Goal: Information Seeking & Learning: Find specific fact

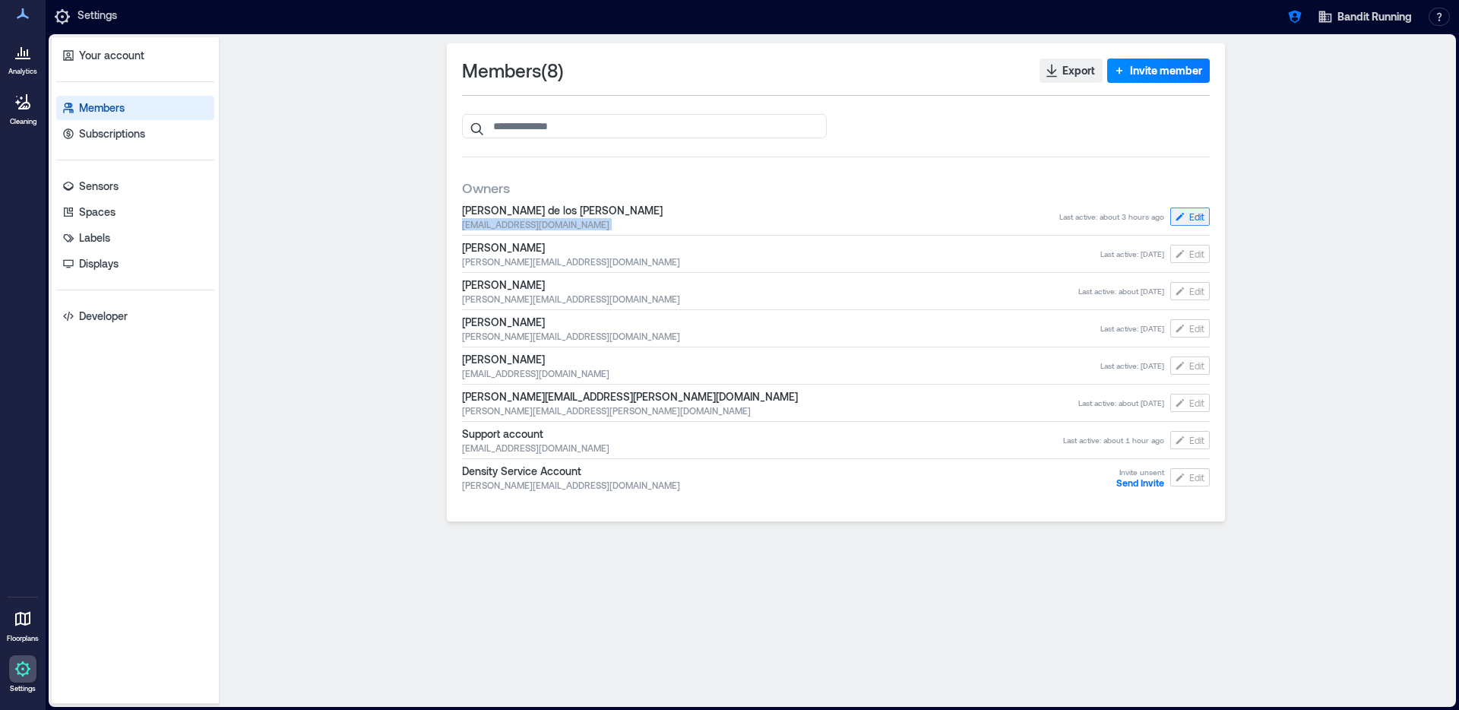
click at [1190, 212] on span "Edit" at bounding box center [1196, 217] width 15 height 12
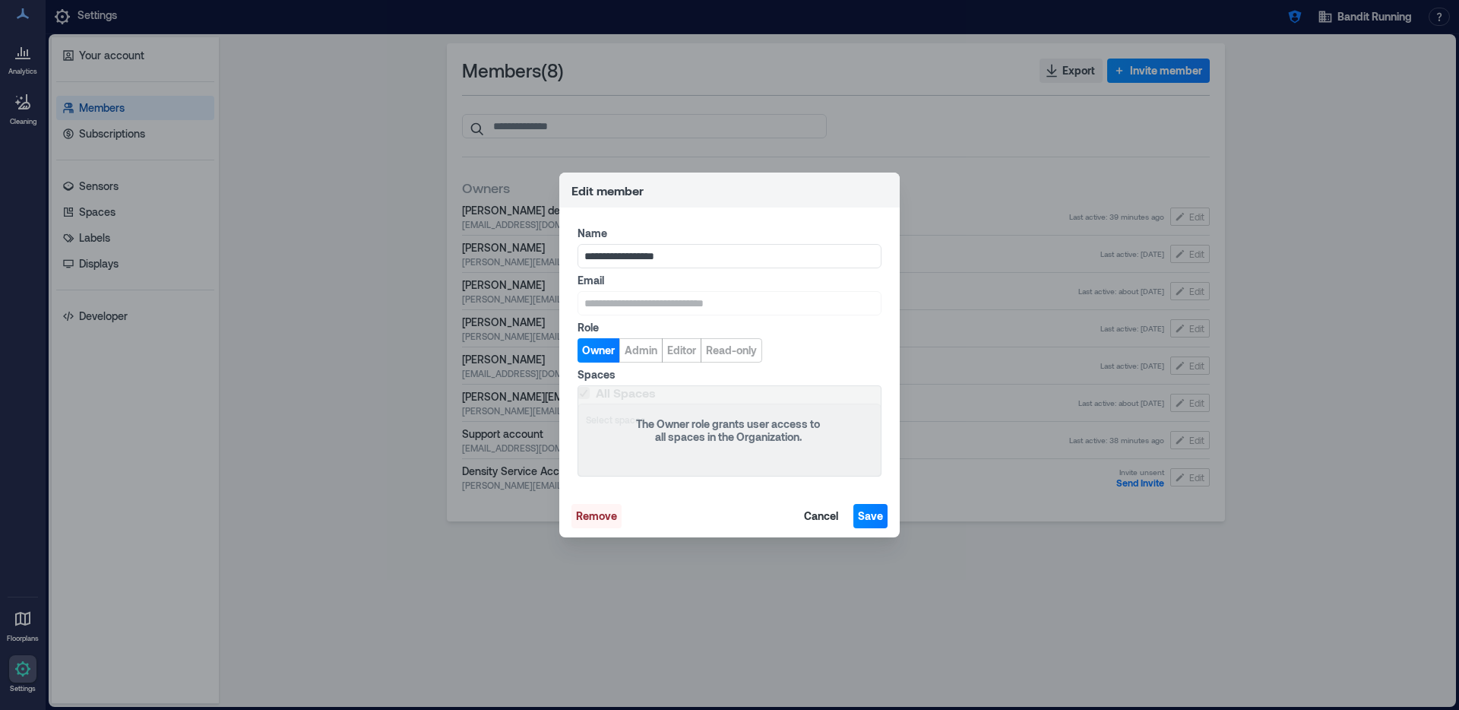
click at [604, 511] on span "Remove" at bounding box center [596, 515] width 41 height 15
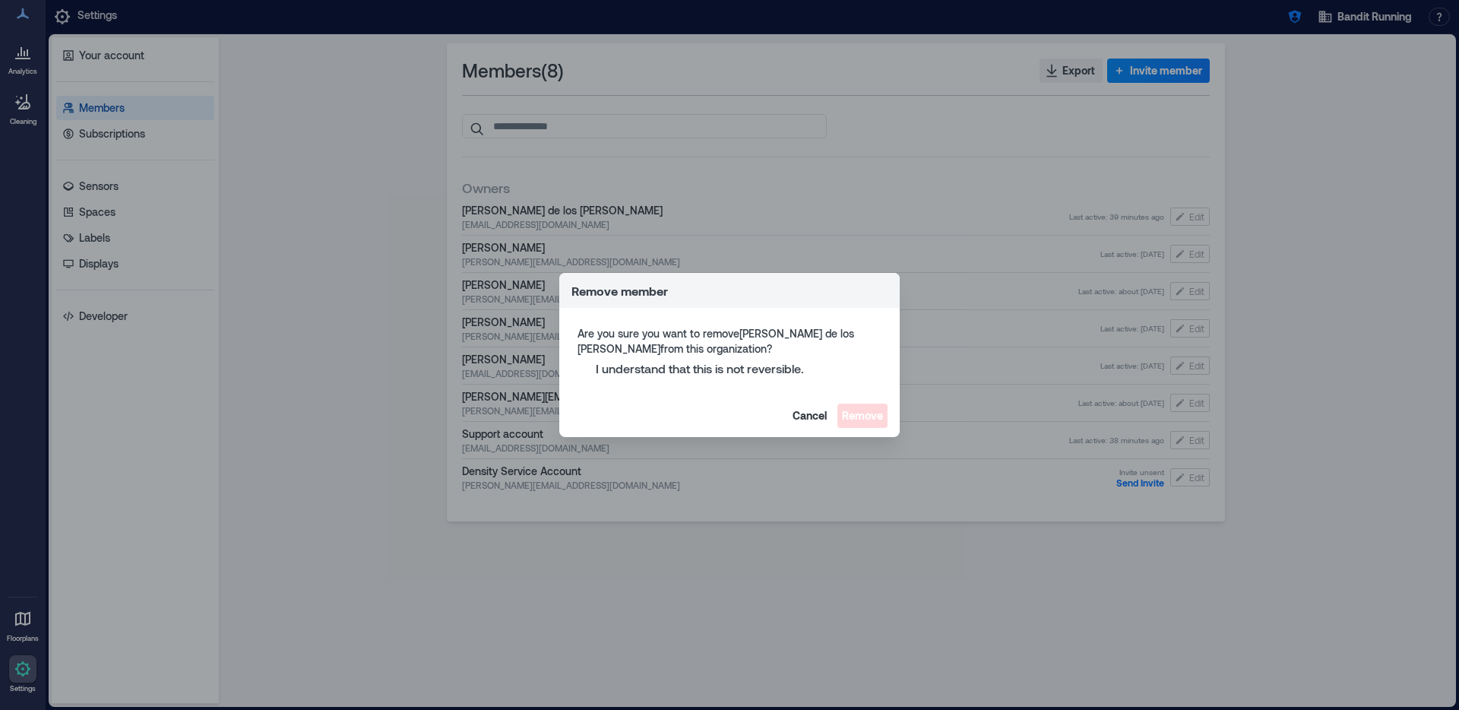
click at [702, 362] on span "I understand that this is not reversible." at bounding box center [700, 368] width 208 height 15
click at [850, 413] on span "Remove" at bounding box center [862, 415] width 41 height 15
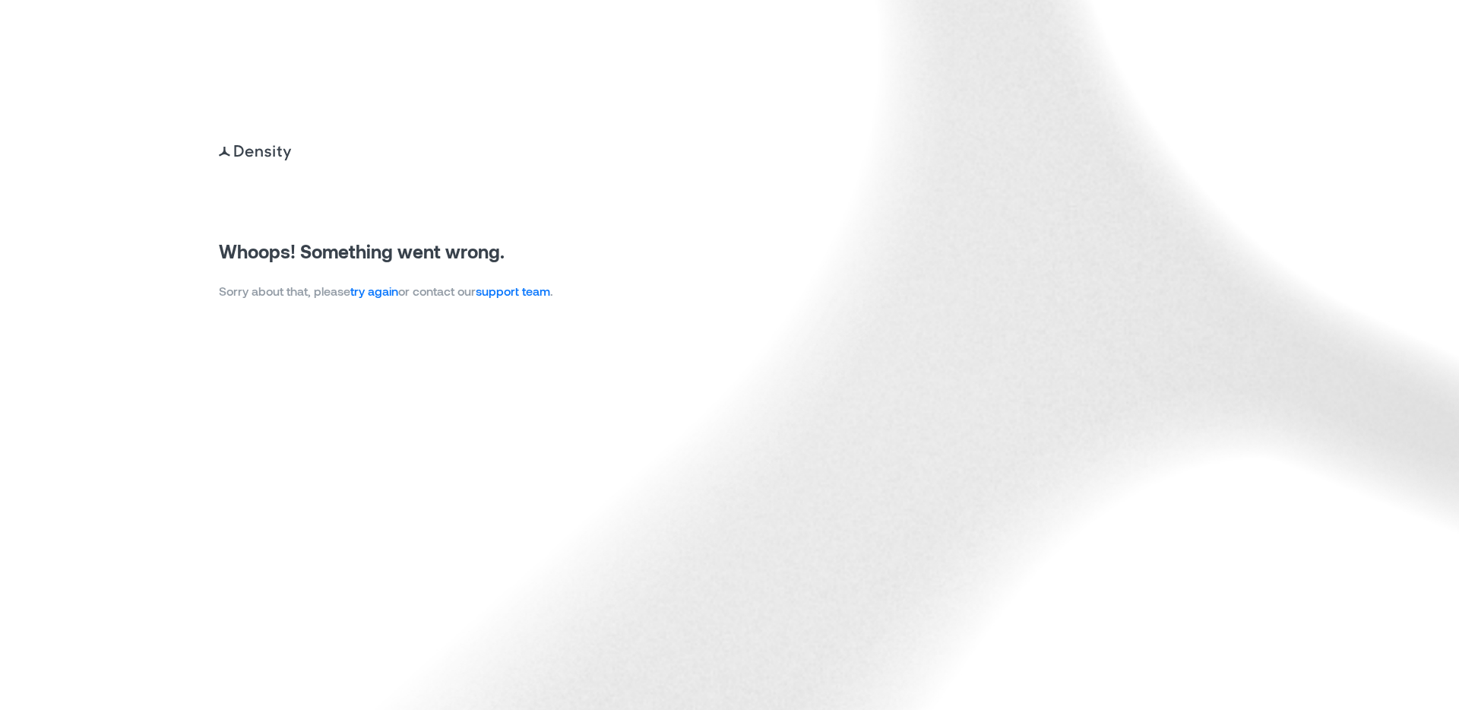
click at [367, 0] on div "Whoops! Something went wrong. Sorry about that, please try again or contact our…" at bounding box center [729, 0] width 1459 height 0
click at [376, 288] on link "try again" at bounding box center [374, 290] width 48 height 14
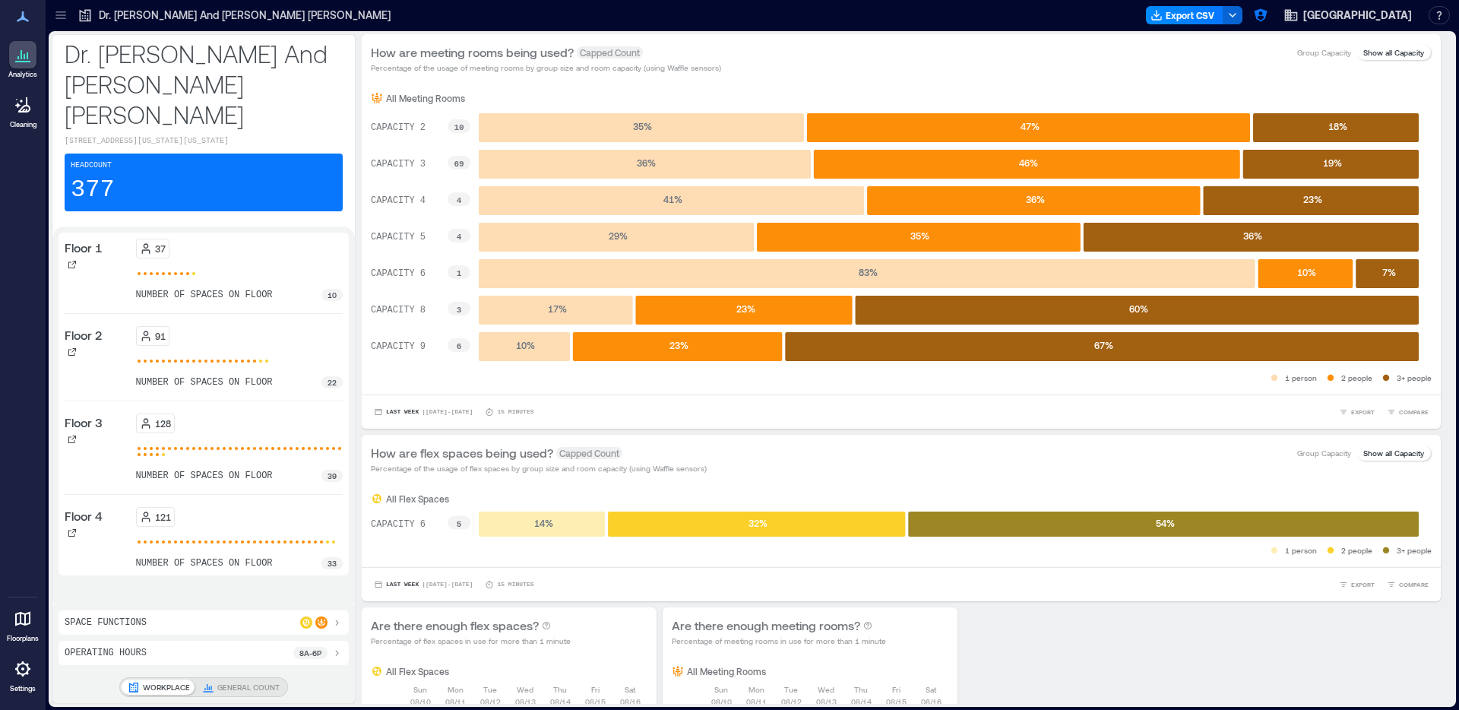
click at [57, 18] on icon at bounding box center [60, 18] width 10 height 2
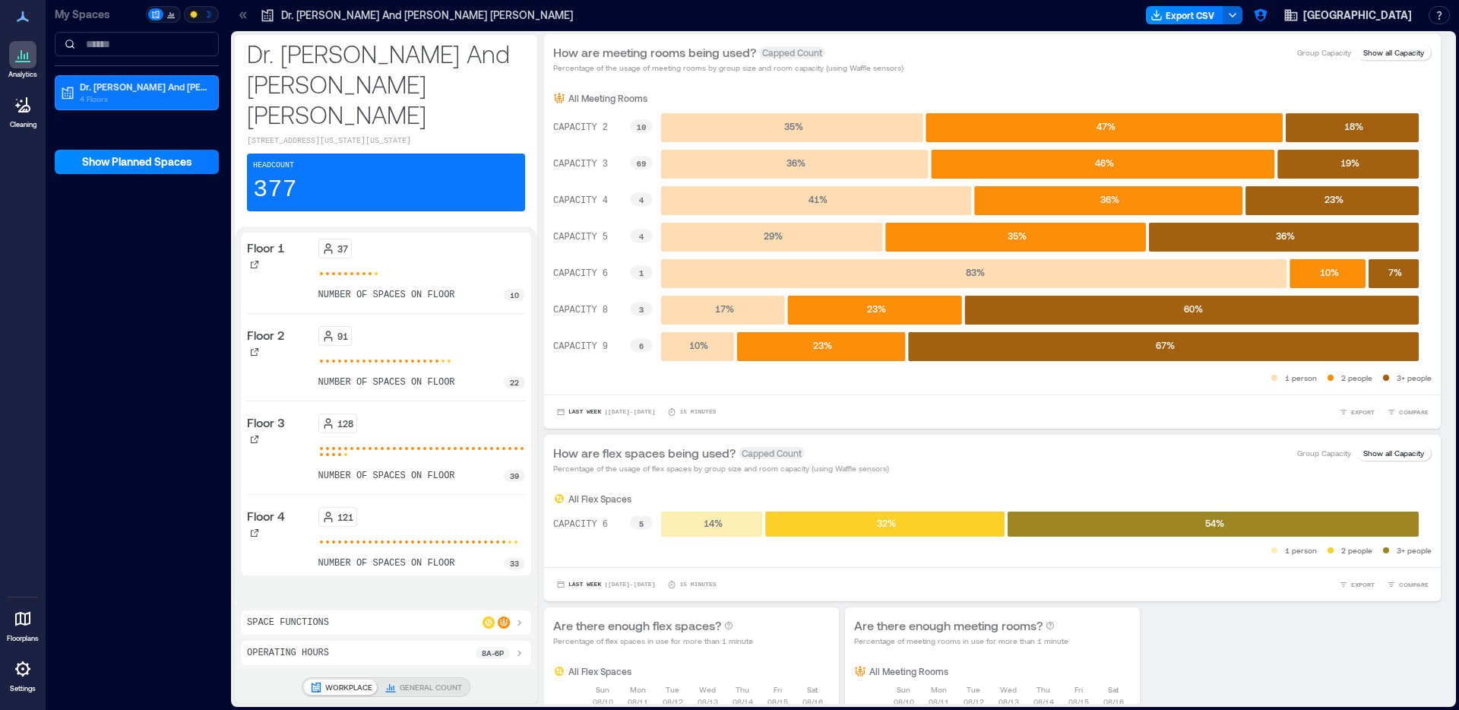
click at [20, 679] on div at bounding box center [22, 668] width 27 height 27
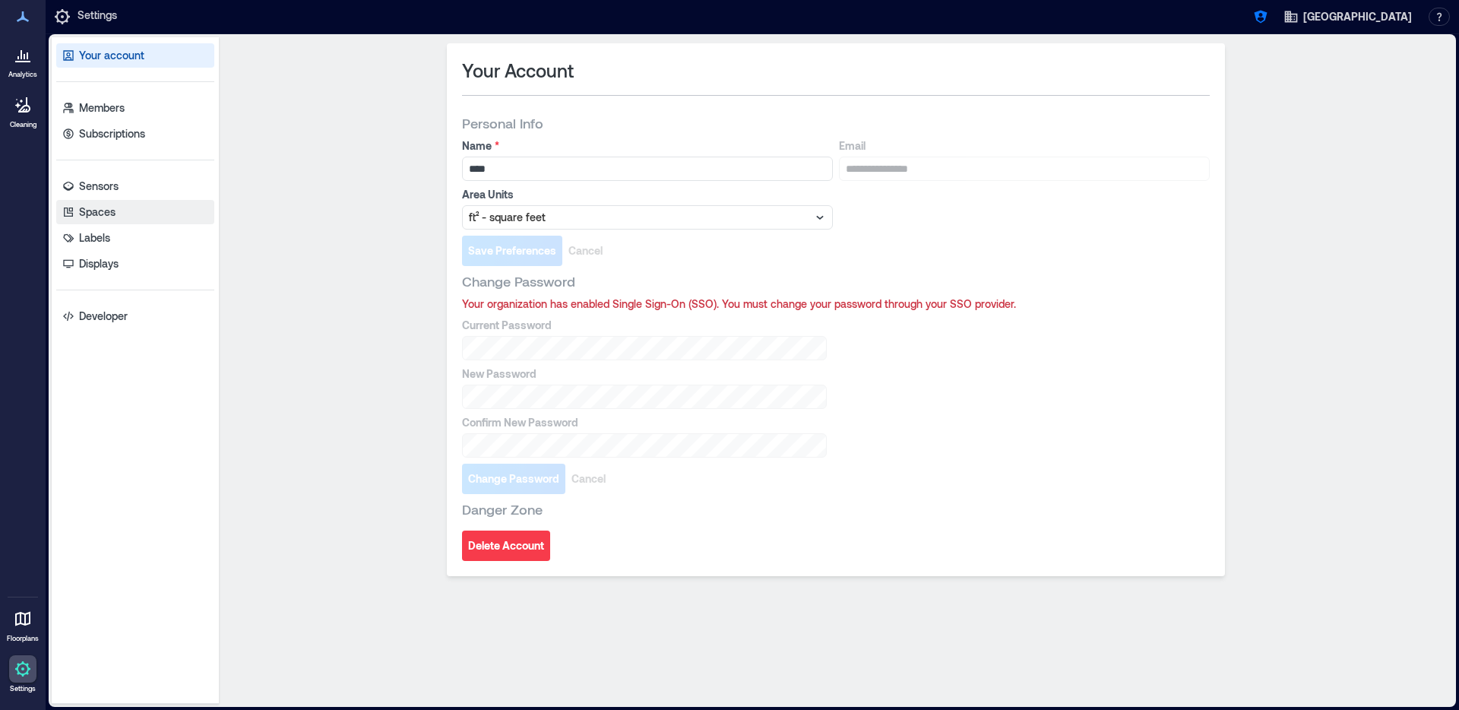
click at [97, 214] on p "Spaces" at bounding box center [97, 211] width 36 height 15
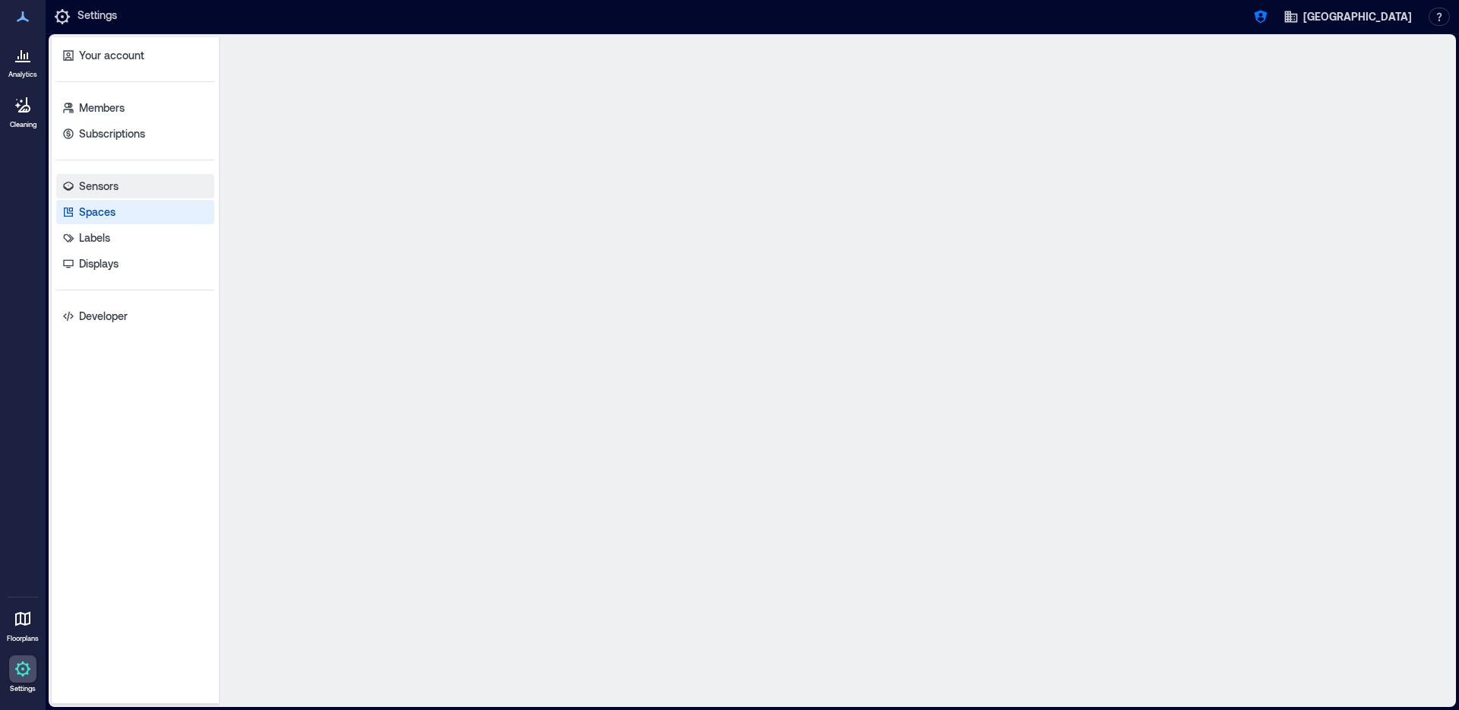
click at [109, 188] on p "Sensors" at bounding box center [99, 186] width 40 height 15
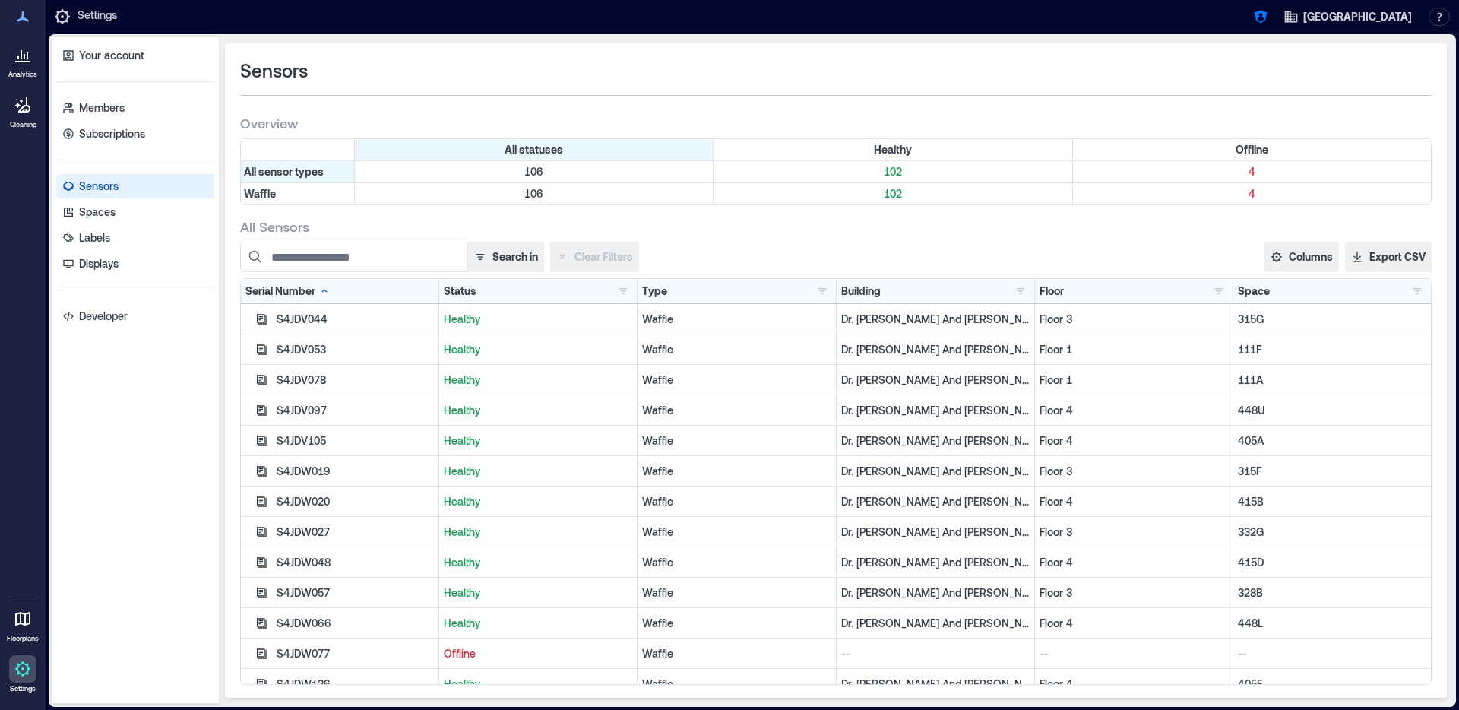
scroll to position [3, 0]
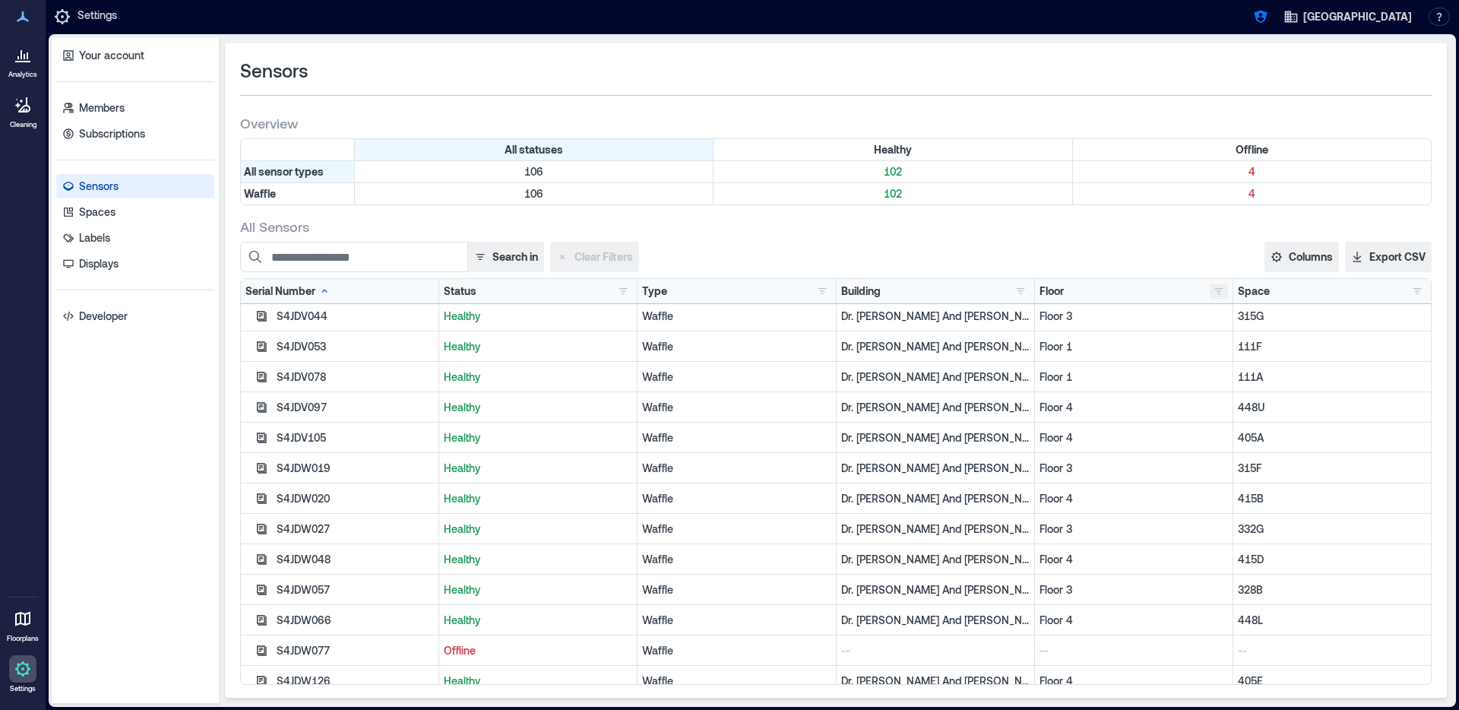
click at [1210, 286] on button "button" at bounding box center [1219, 290] width 18 height 15
click at [1219, 396] on div "Floor 4 33" at bounding box center [1255, 398] width 93 height 15
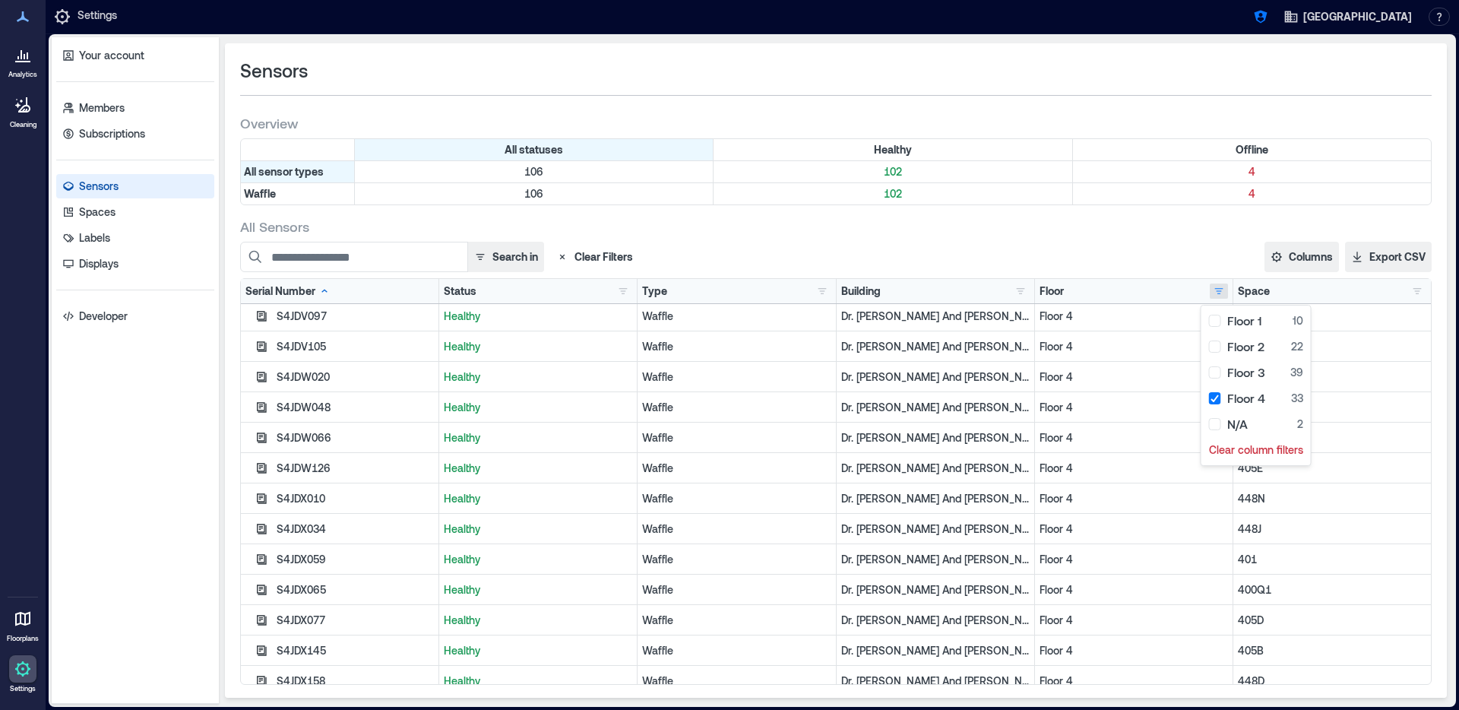
click at [1011, 257] on div "Search in Clear Filters Columns Serial Number Status Type Building Floor Space …" at bounding box center [836, 257] width 1192 height 30
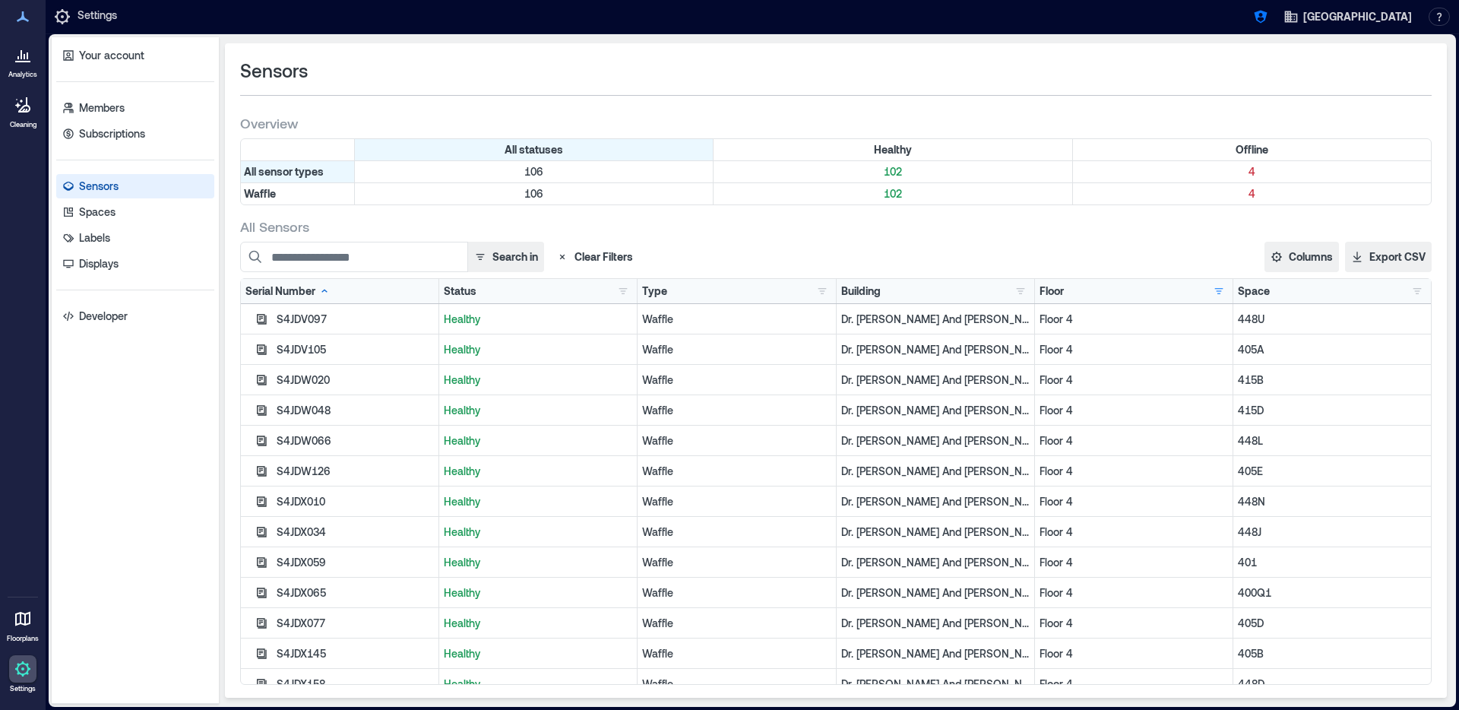
scroll to position [0, 0]
click at [259, 319] on icon "button" at bounding box center [262, 319] width 10 height 10
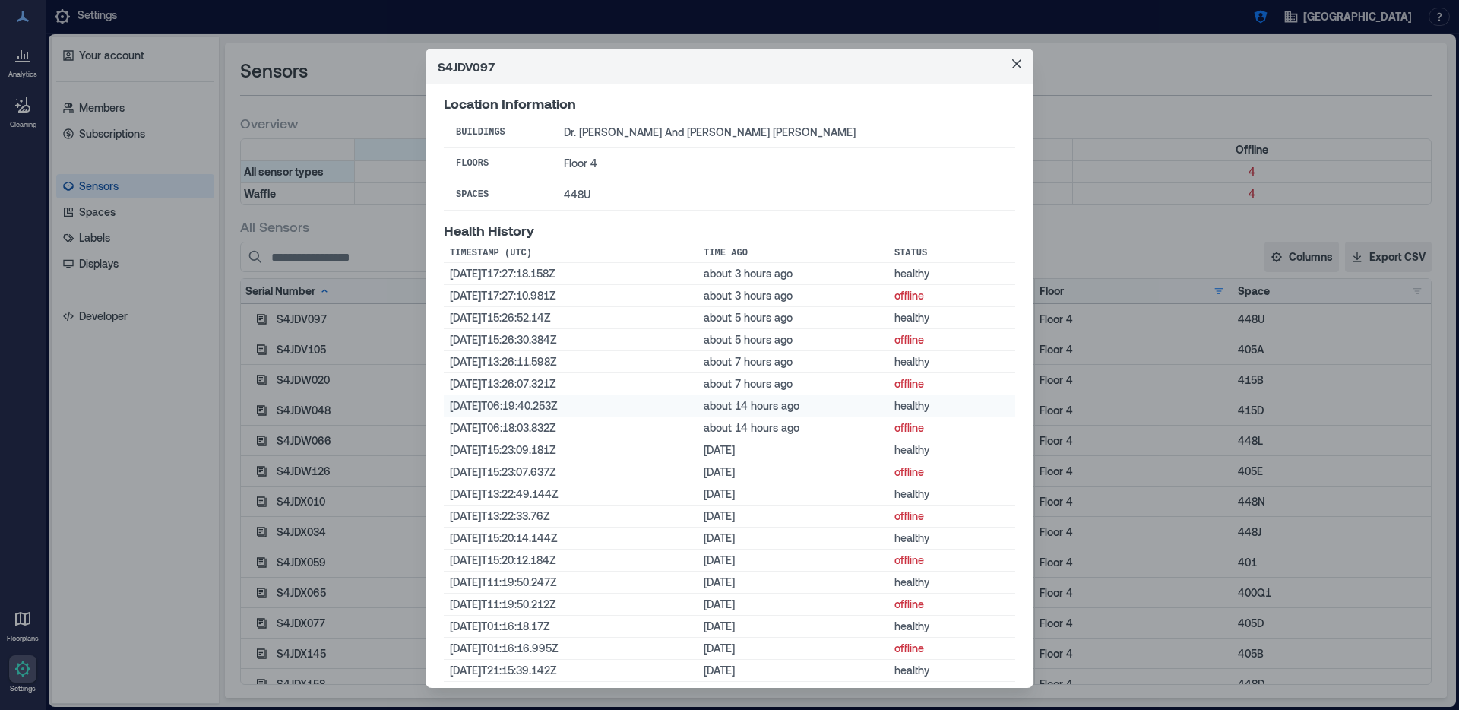
scroll to position [284, 0]
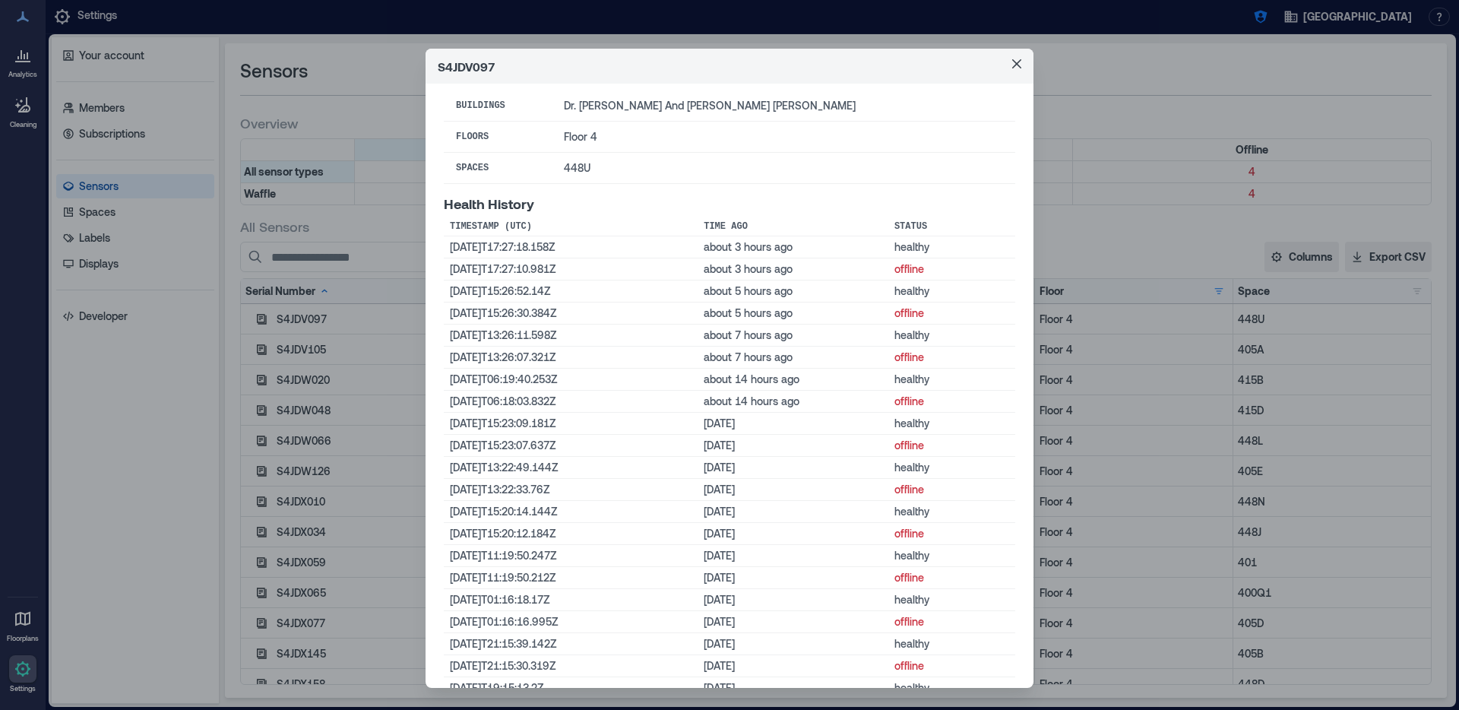
click at [334, 343] on div "S4JDV097 Basic Information Status healthy Last Status Change [DATE]T17:27:18Z (…" at bounding box center [729, 355] width 1459 height 710
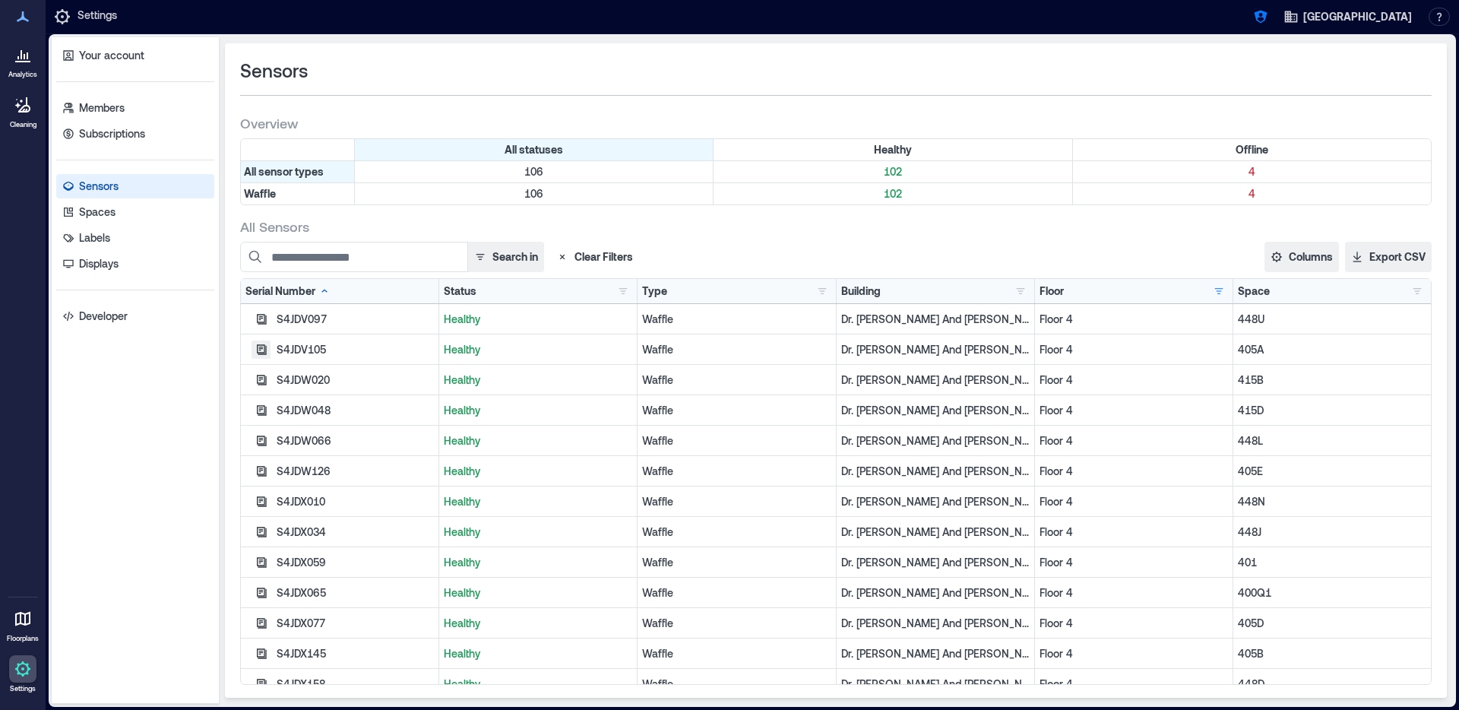
click at [256, 347] on icon "button" at bounding box center [261, 350] width 12 height 12
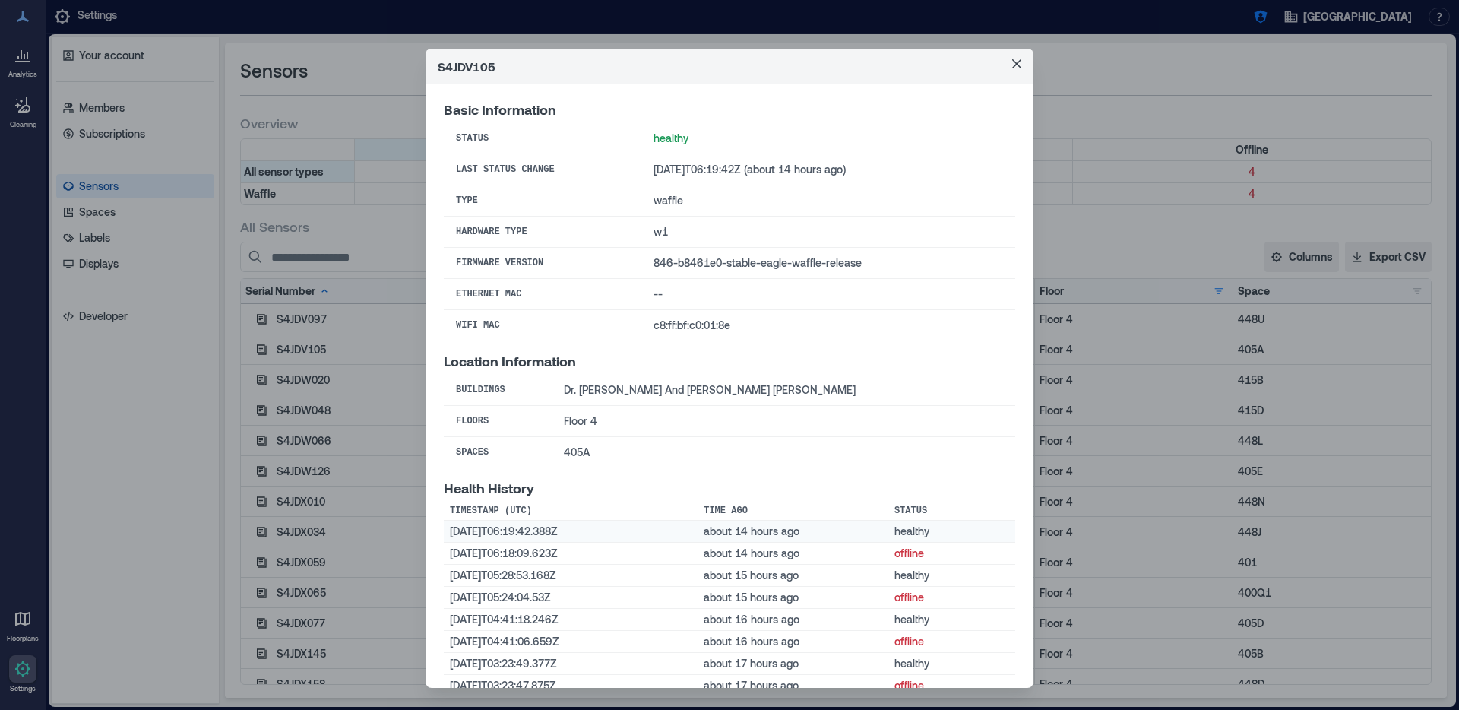
click at [613, 531] on td "[DATE]T06:19:42.388Z" at bounding box center [571, 532] width 254 height 22
click at [1012, 68] on button "Close" at bounding box center [1017, 64] width 24 height 24
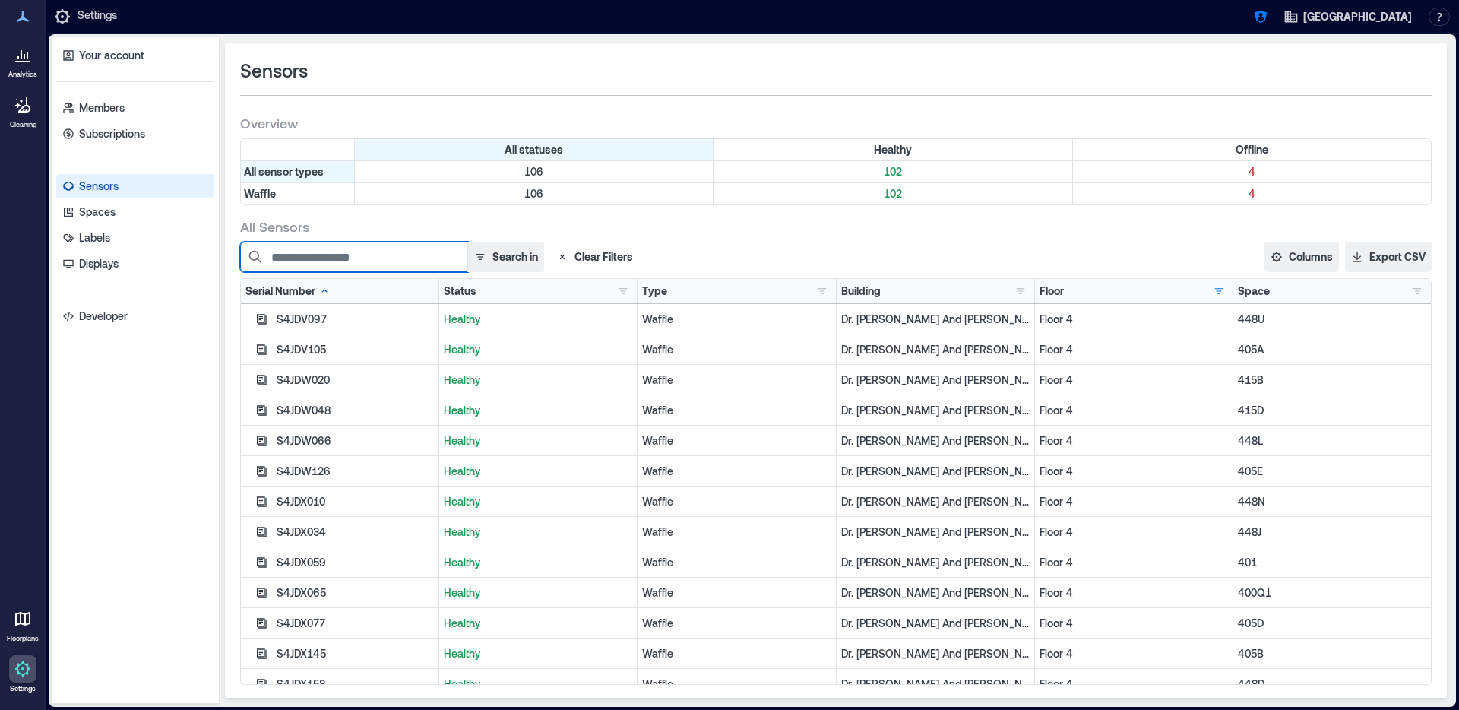
click at [334, 250] on input at bounding box center [354, 257] width 228 height 30
paste input "********"
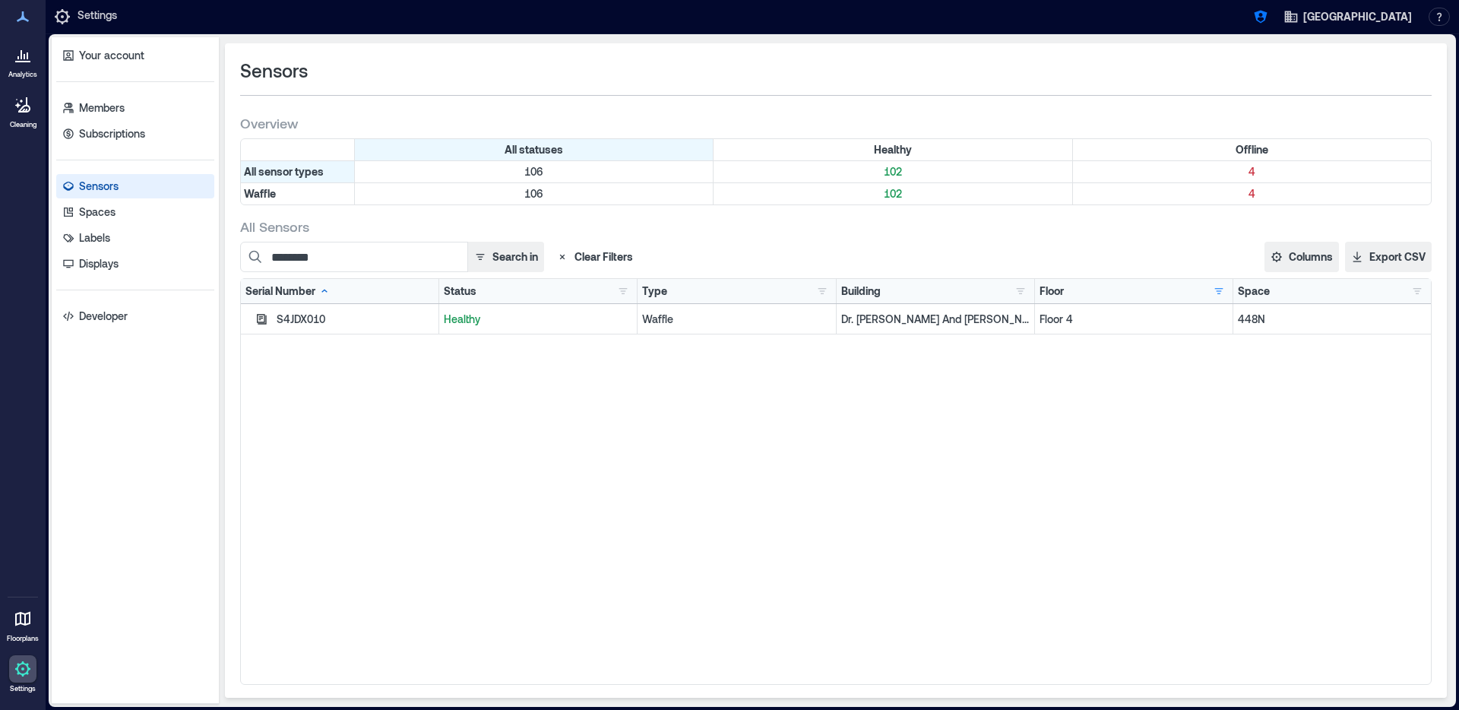
click at [273, 316] on div "S4JDX010" at bounding box center [340, 319] width 198 height 30
click at [261, 318] on icon "button" at bounding box center [261, 319] width 12 height 12
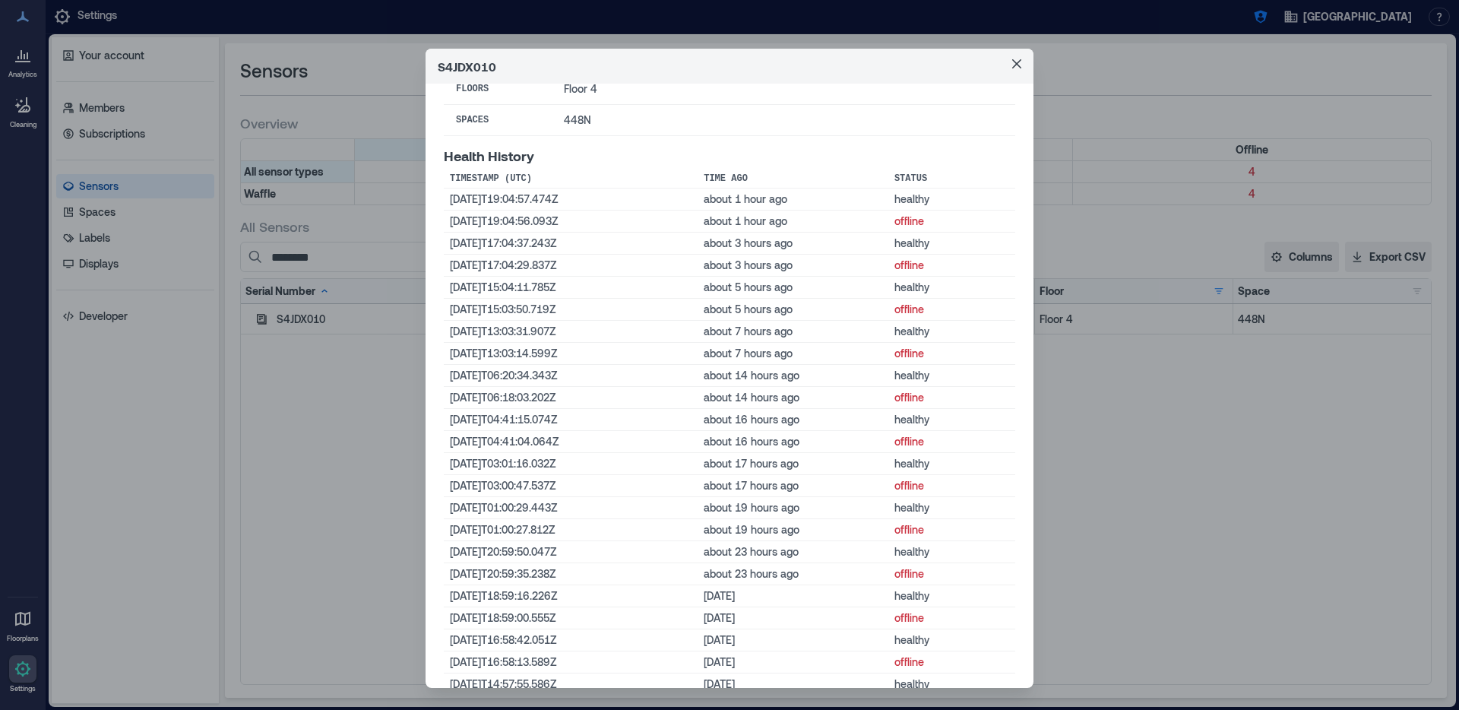
scroll to position [363, 0]
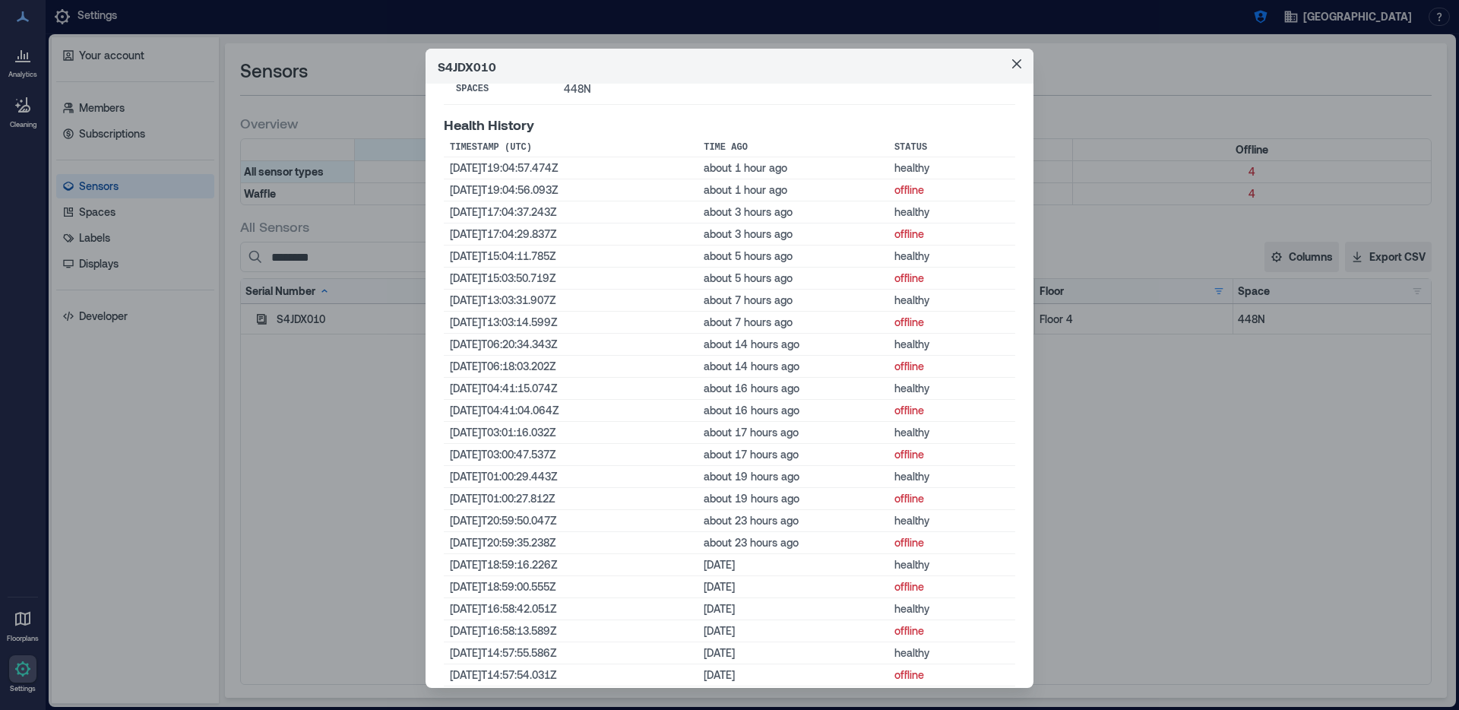
click at [349, 198] on div "S4JDX010 Basic Information Status healthy Last Status Change [DATE]T19:04:57Z (…" at bounding box center [729, 355] width 1459 height 710
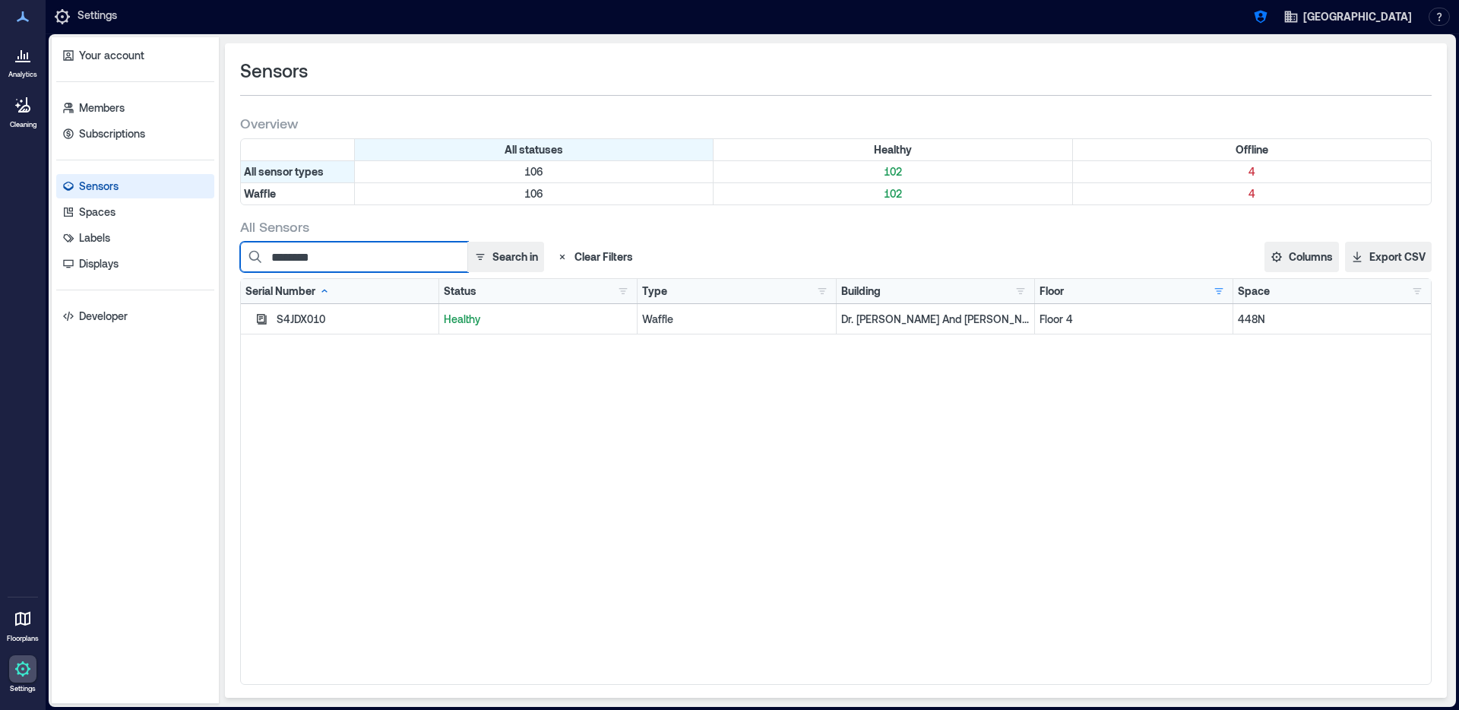
click at [348, 254] on input "********" at bounding box center [354, 257] width 228 height 30
paste input
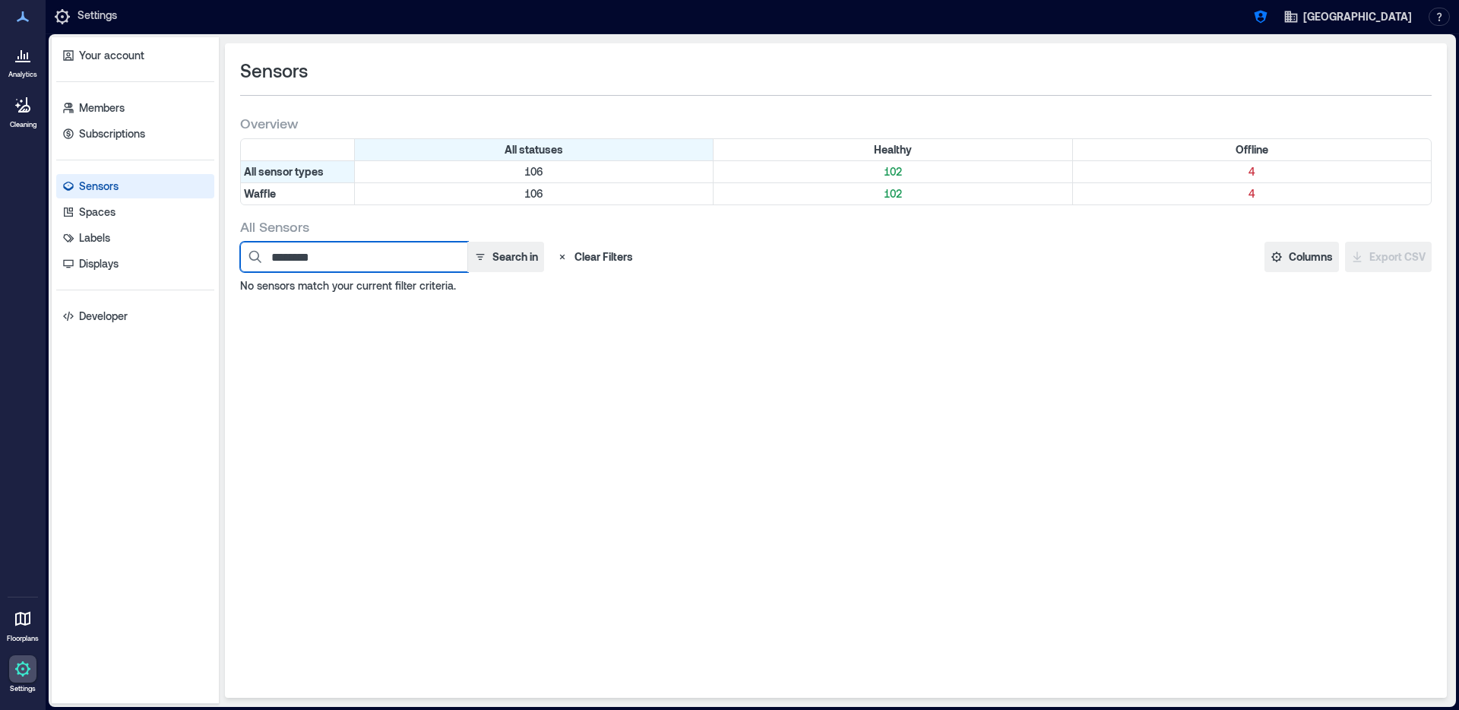
type input "********"
click at [587, 253] on button "Clear Filters" at bounding box center [594, 257] width 89 height 30
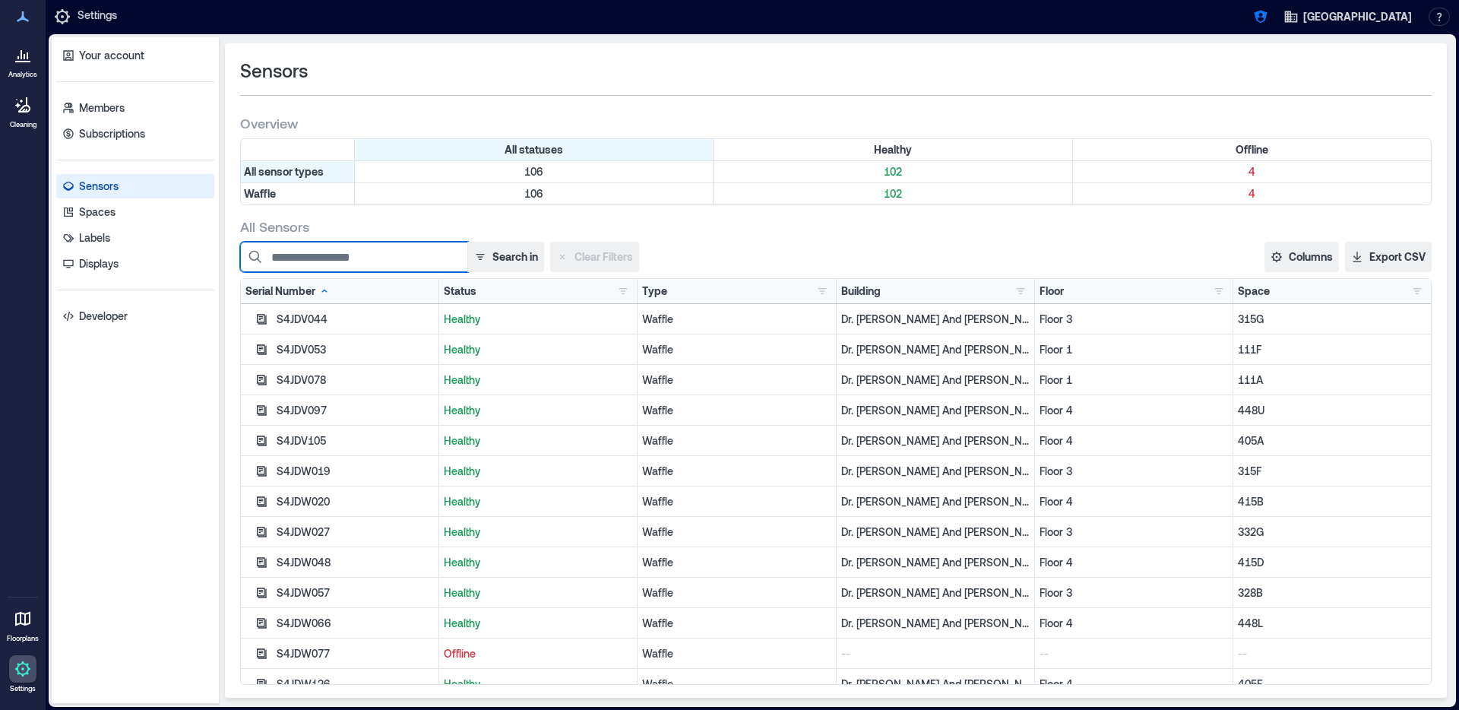
click at [377, 260] on input at bounding box center [354, 257] width 228 height 30
paste input "********"
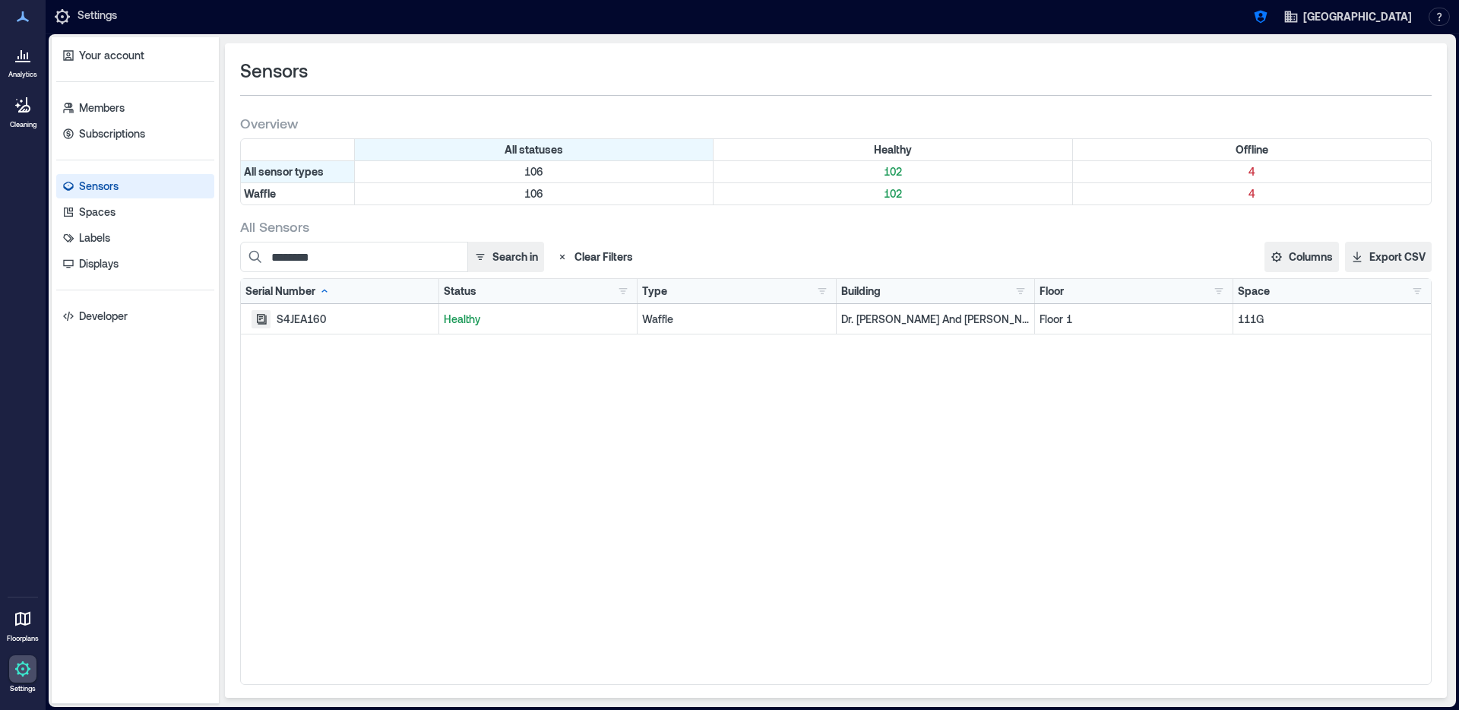
click at [261, 323] on icon "button" at bounding box center [262, 319] width 10 height 10
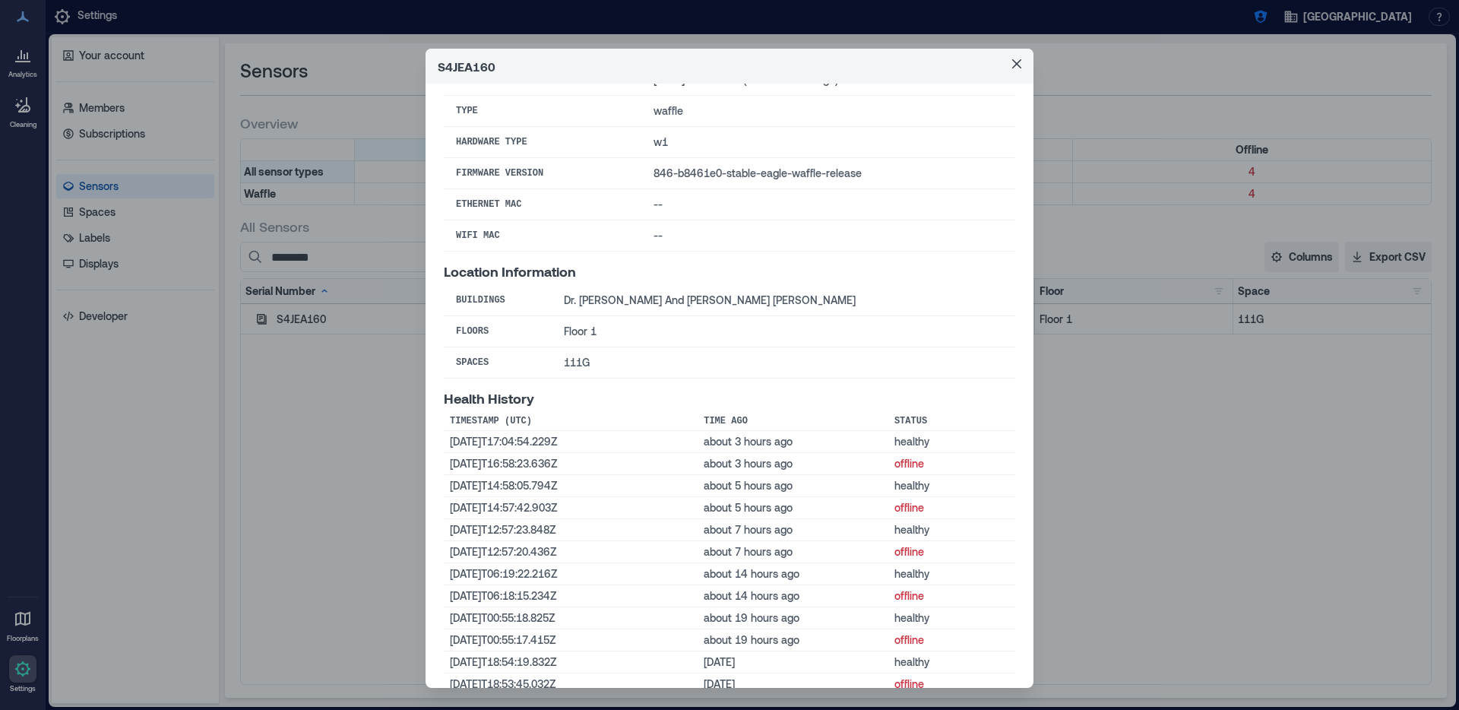
scroll to position [94, 0]
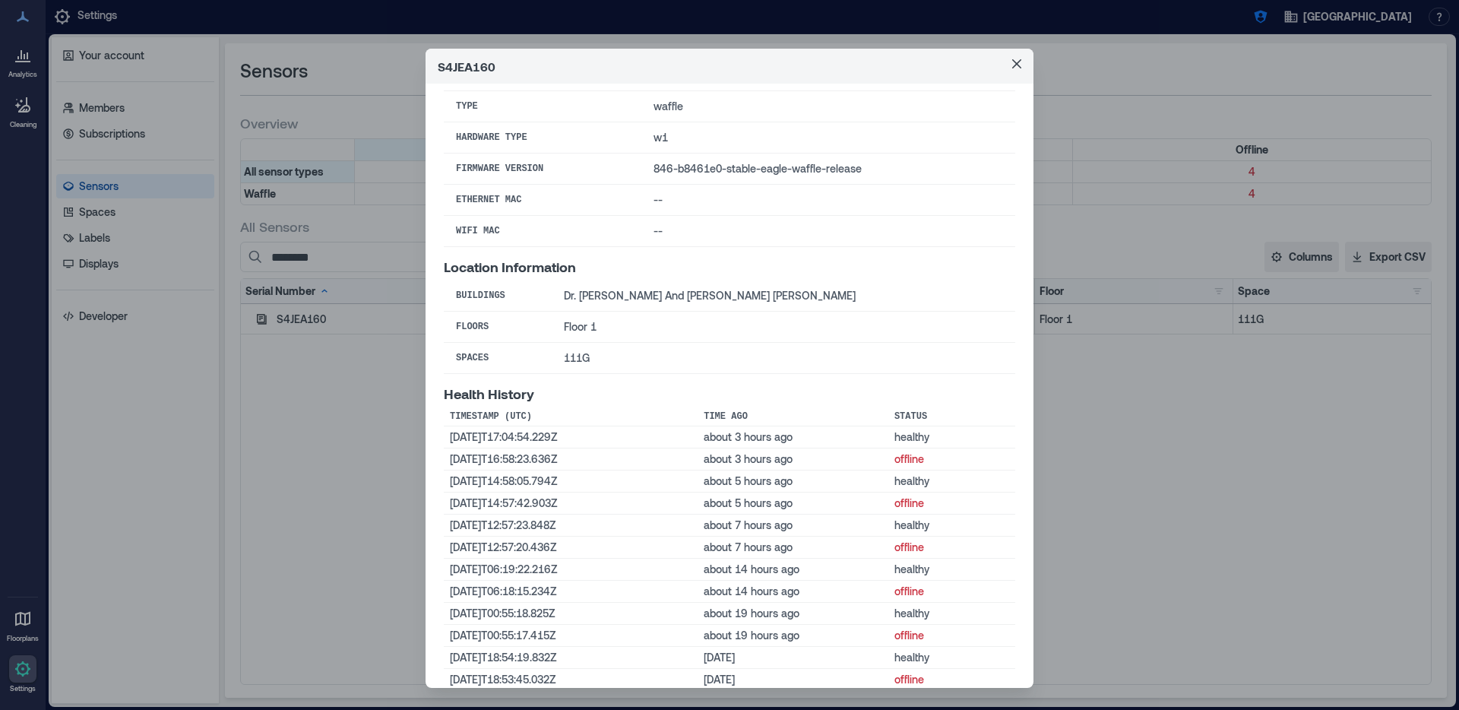
click at [306, 503] on div "S4JEA160 Basic Information Status healthy Last Status Change [DATE]T17:04:54Z (…" at bounding box center [729, 355] width 1459 height 710
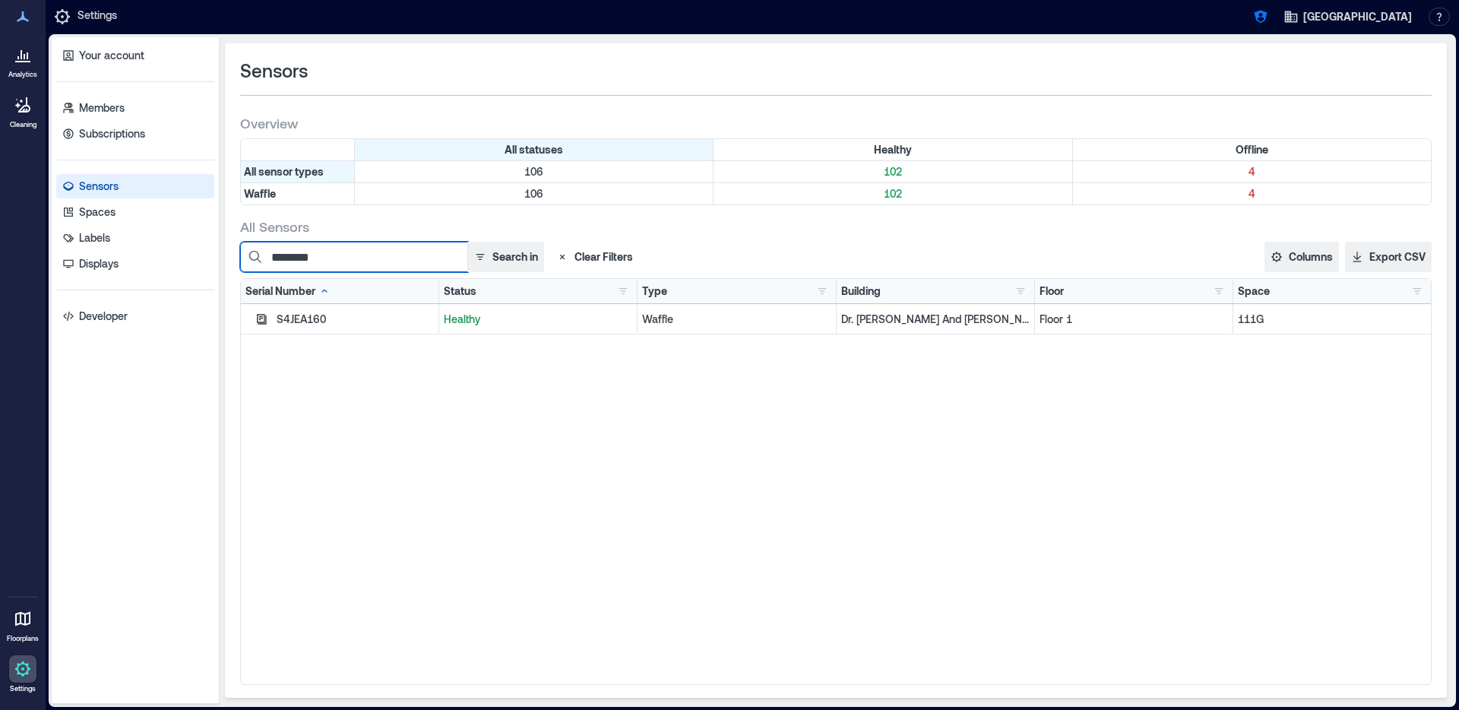
click at [353, 262] on input "********" at bounding box center [354, 257] width 228 height 30
paste input
click at [502, 259] on button "Search in" at bounding box center [505, 257] width 77 height 30
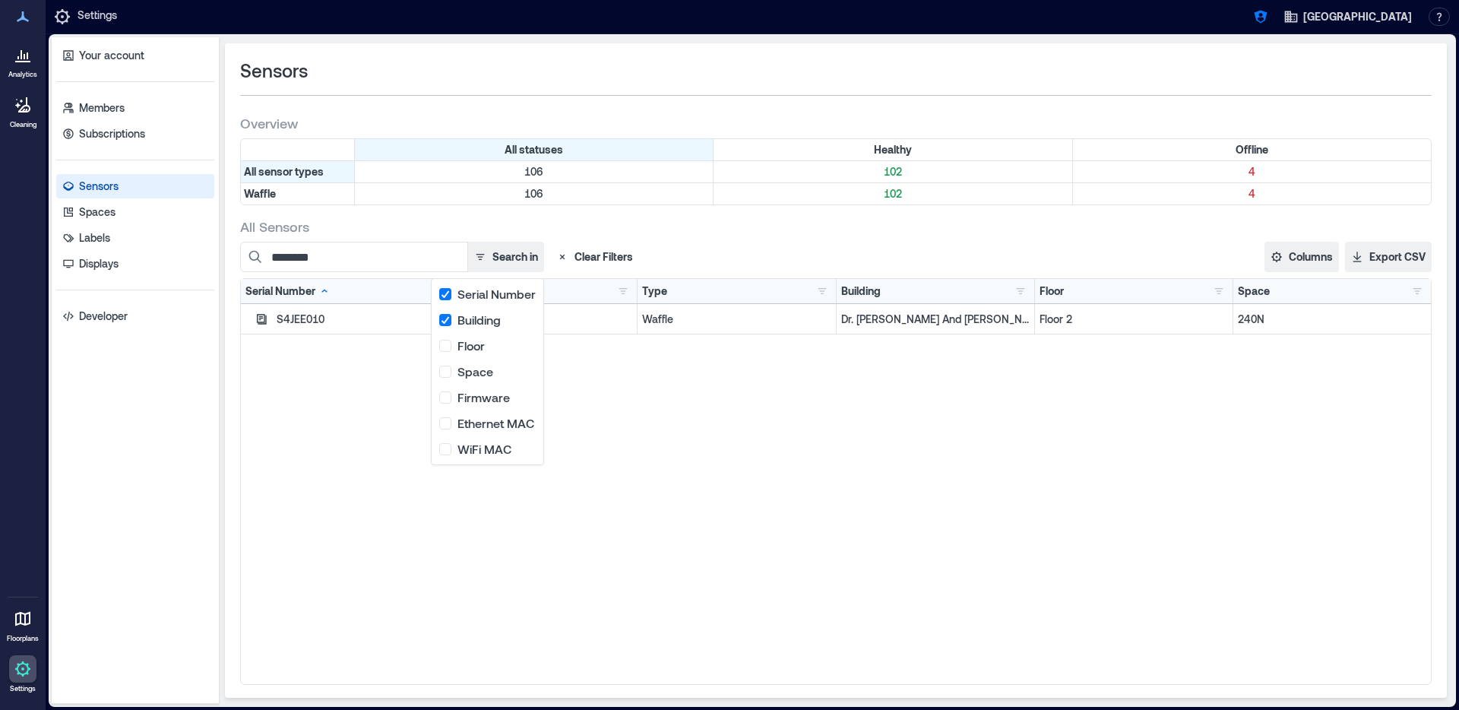
click at [349, 318] on div "S4JEE010" at bounding box center [355, 319] width 157 height 15
click at [258, 322] on icon "button" at bounding box center [261, 319] width 12 height 12
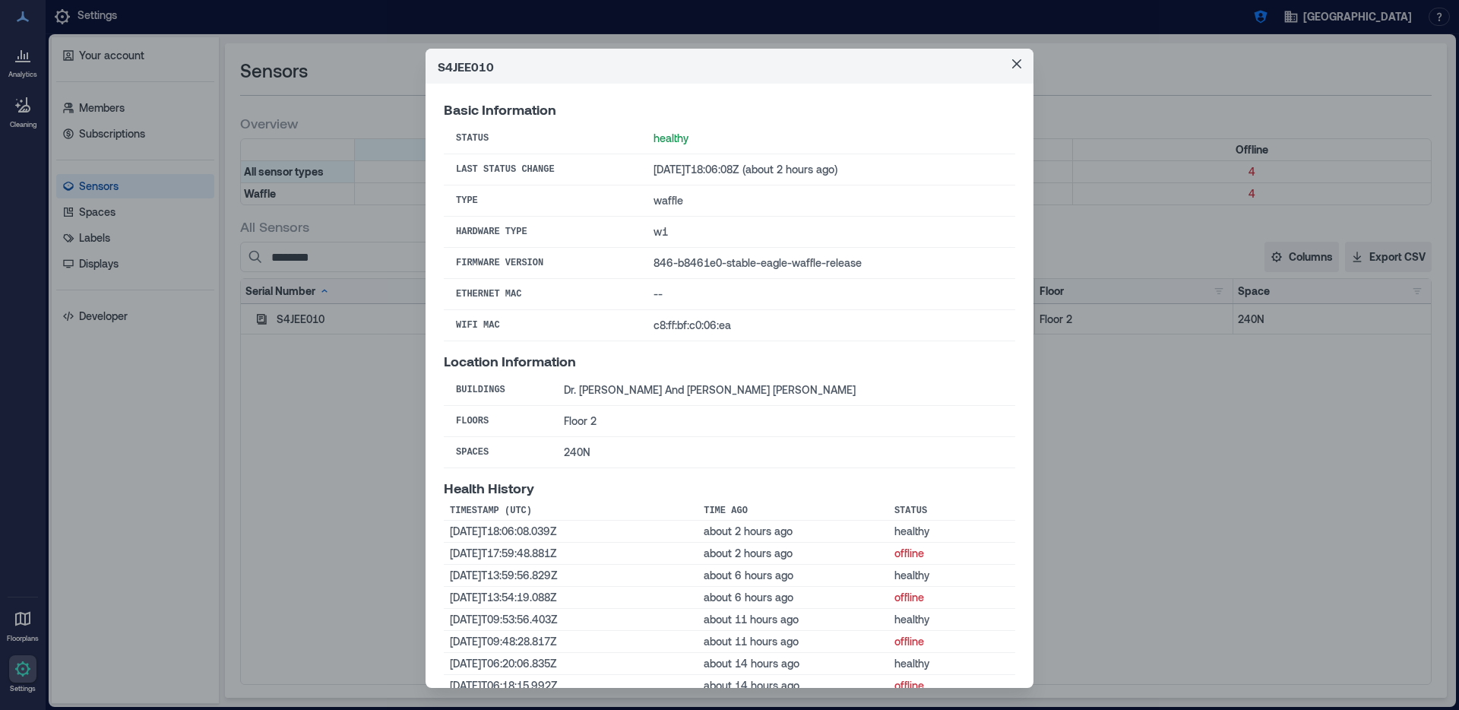
click at [1049, 542] on div "S4JEE010 Basic Information Status healthy Last Status Change [DATE]T18:06:08Z (…" at bounding box center [729, 355] width 1459 height 710
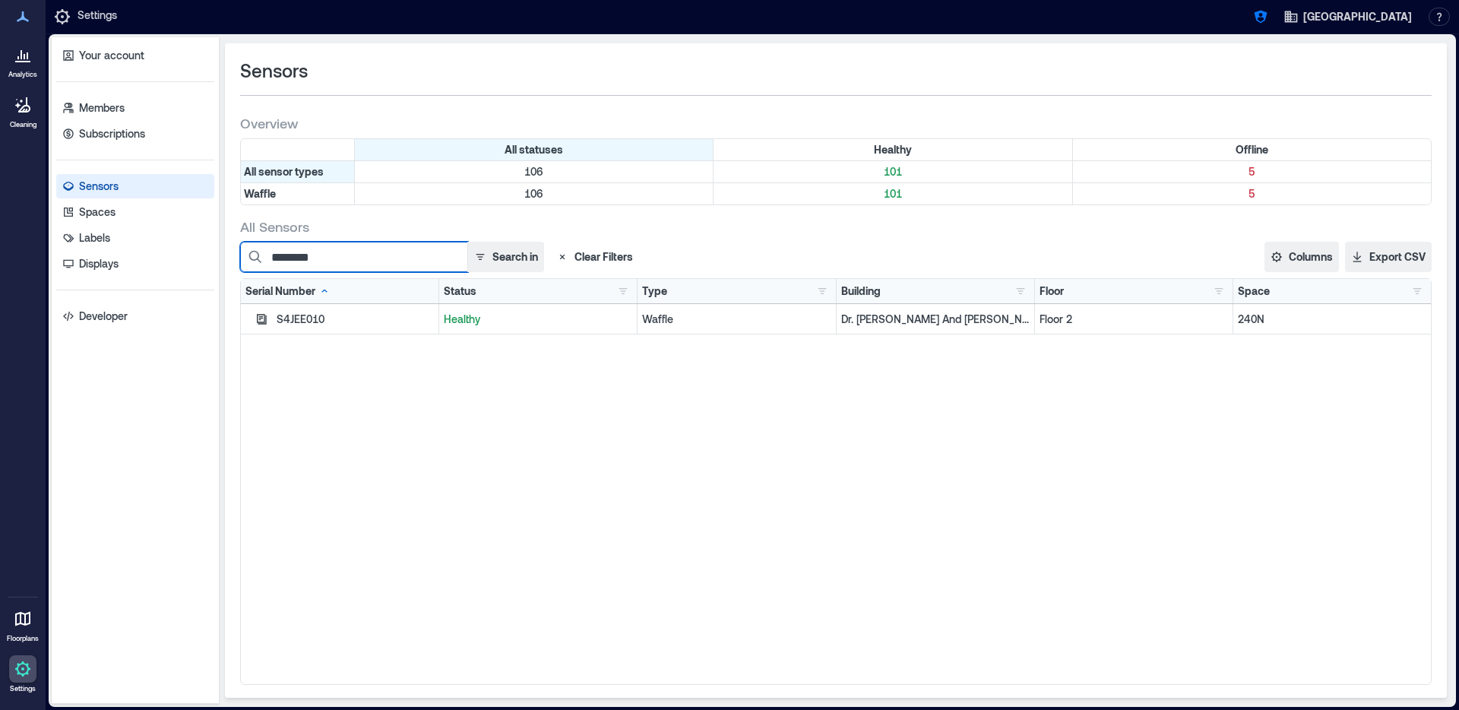
click at [336, 254] on input "********" at bounding box center [354, 257] width 228 height 30
paste input
click at [265, 318] on icon "button" at bounding box center [262, 319] width 10 height 10
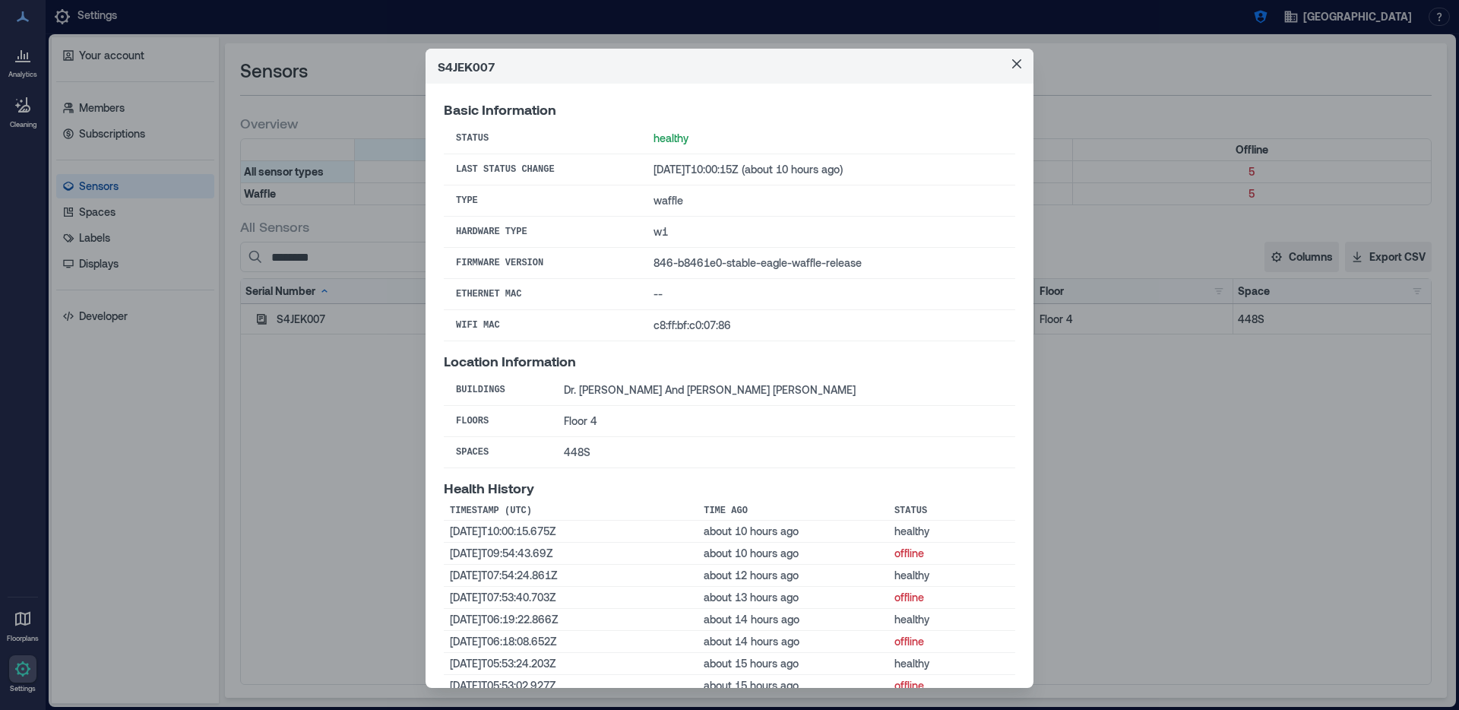
scroll to position [114, 0]
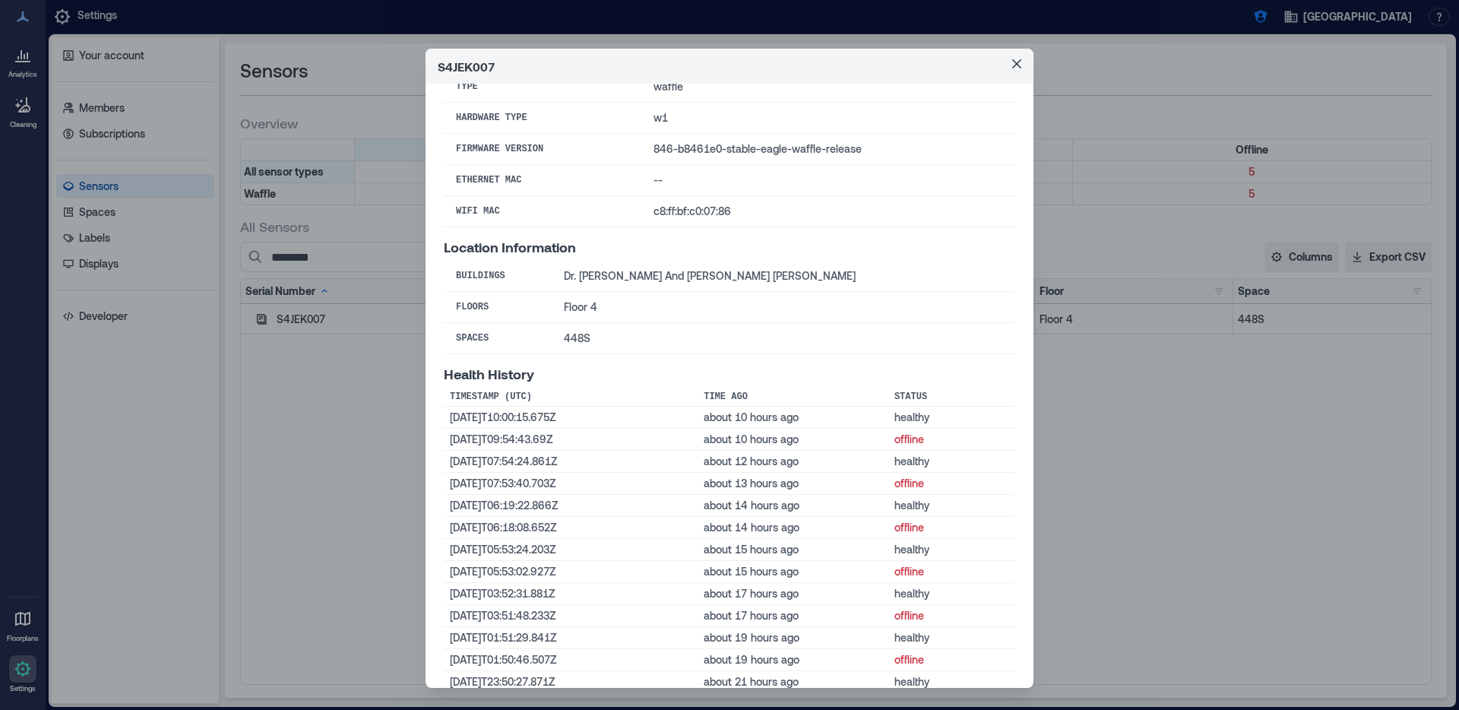
click at [1157, 464] on div "S4JEK007 Basic Information Status healthy Last Status Change [DATE]T10:00:15Z (…" at bounding box center [729, 355] width 1459 height 710
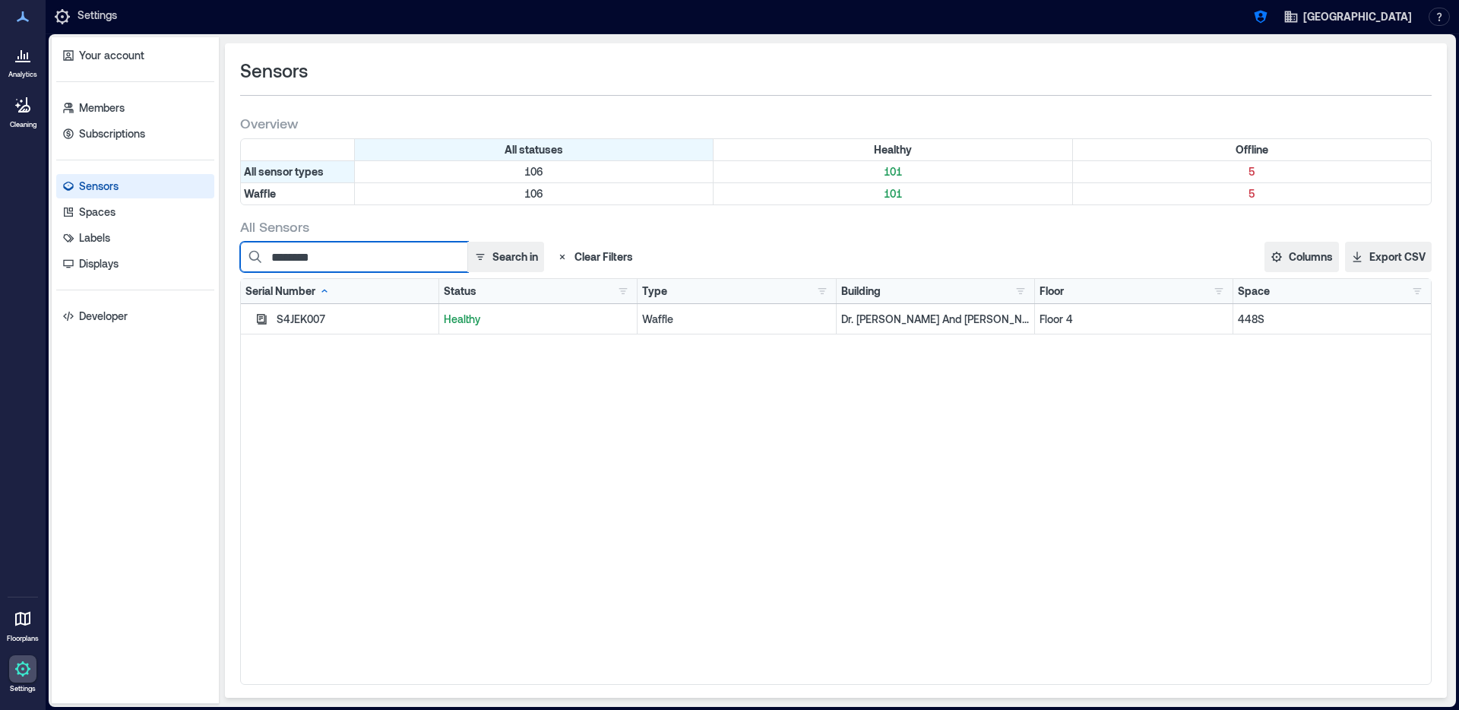
click at [351, 257] on input "********" at bounding box center [354, 257] width 228 height 30
paste input
type input "********"
click at [265, 318] on icon "button" at bounding box center [262, 319] width 10 height 10
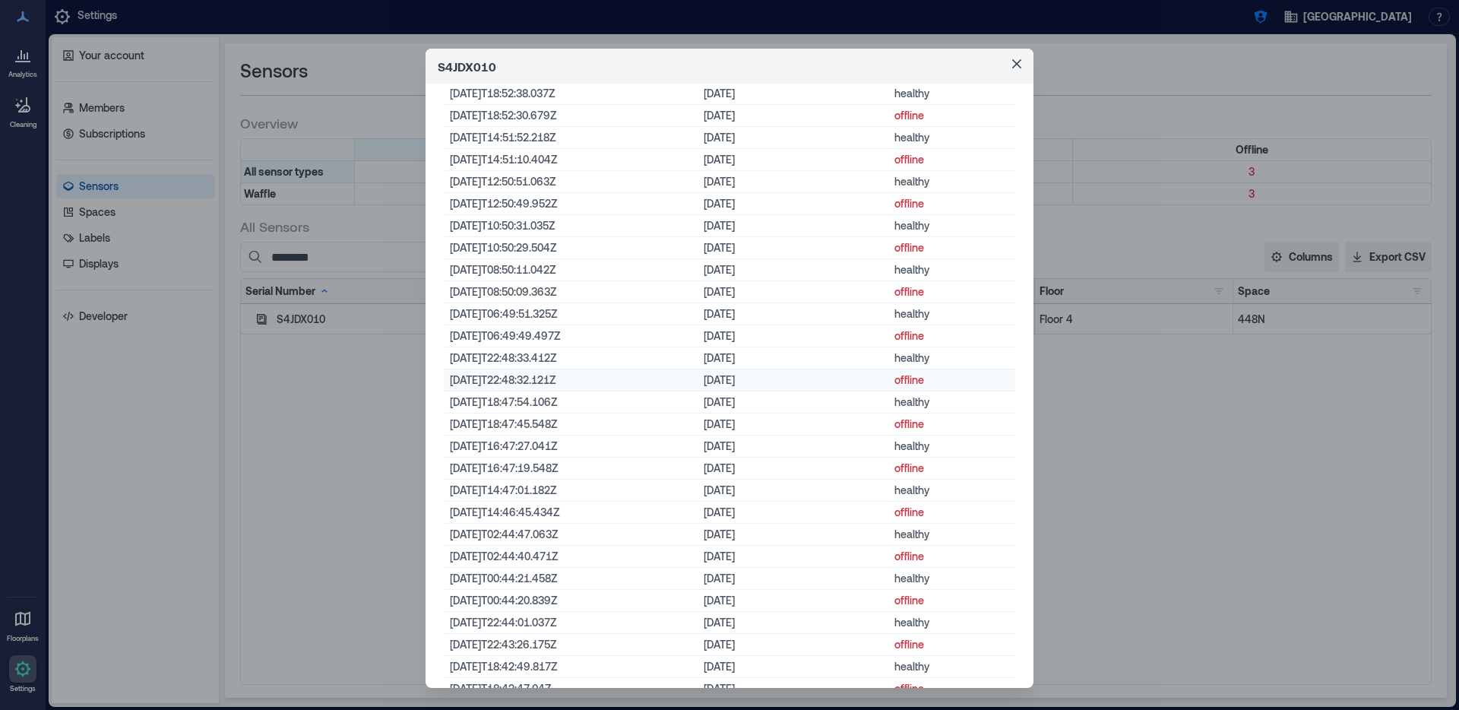
scroll to position [1385, 0]
click at [533, 312] on td "[DATE]T06:49:49.497Z" at bounding box center [571, 315] width 254 height 22
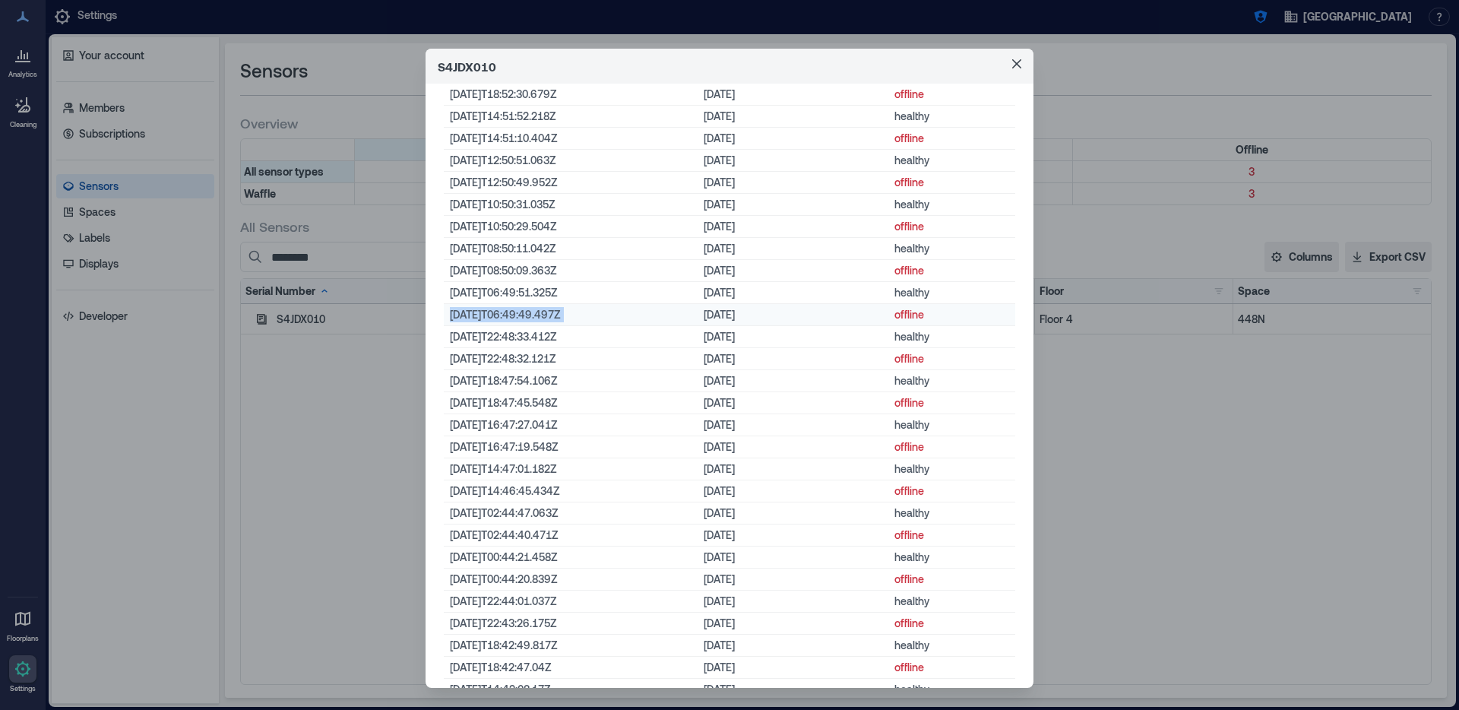
click at [533, 312] on td "[DATE]T06:49:49.497Z" at bounding box center [571, 315] width 254 height 22
copy td "[DATE]T06:49:49.497Z"
click at [539, 268] on td "[DATE]T08:50:09.363Z" at bounding box center [571, 271] width 254 height 22
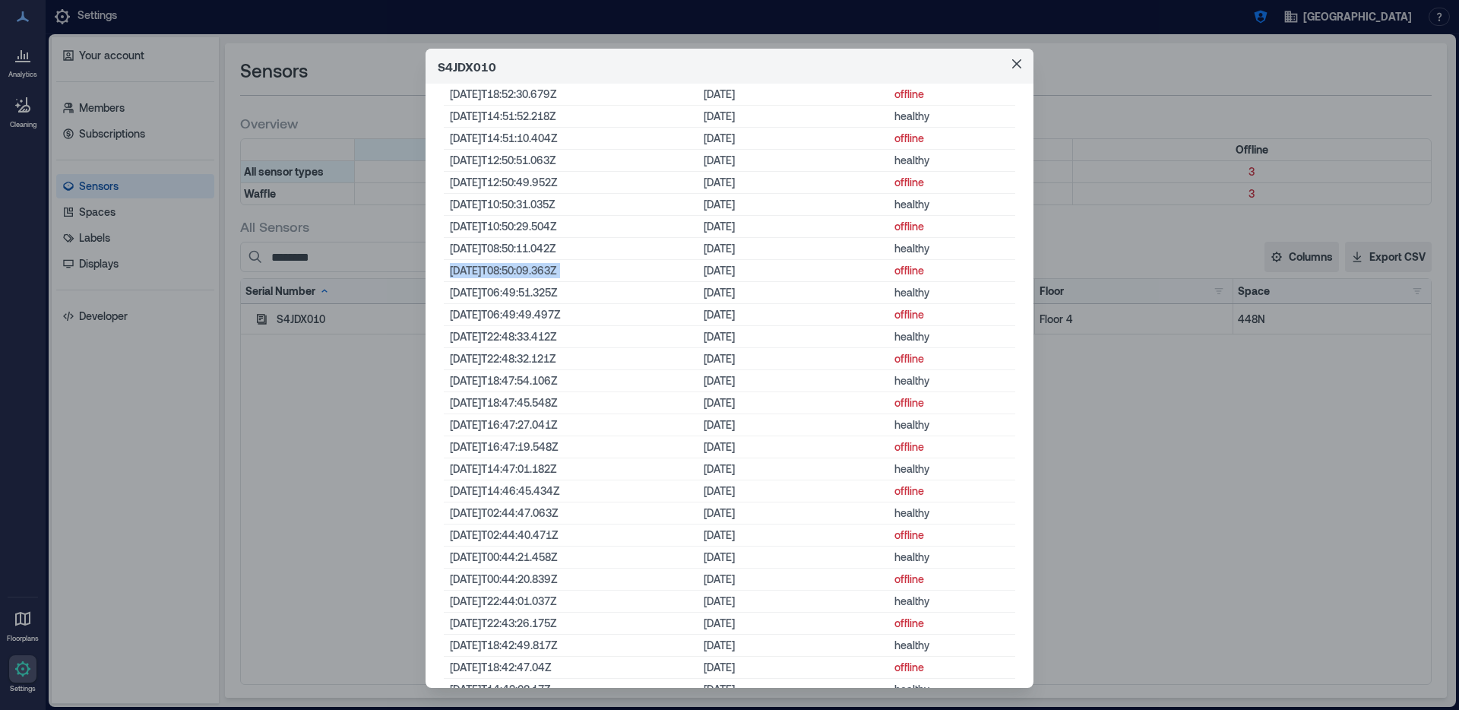
copy td "[DATE]T08:50:09.363Z"
click at [1017, 59] on button "Close" at bounding box center [1017, 64] width 24 height 24
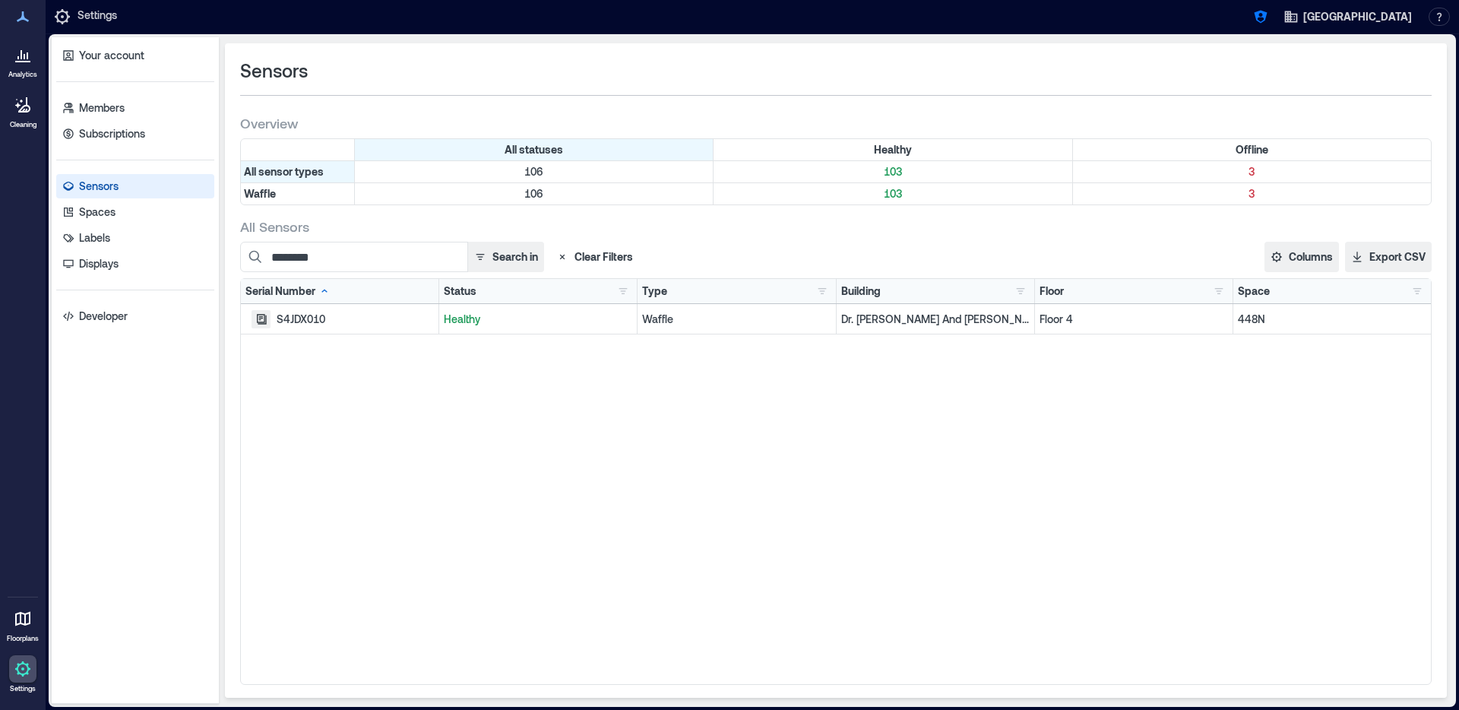
click at [258, 316] on icon "button" at bounding box center [261, 319] width 12 height 12
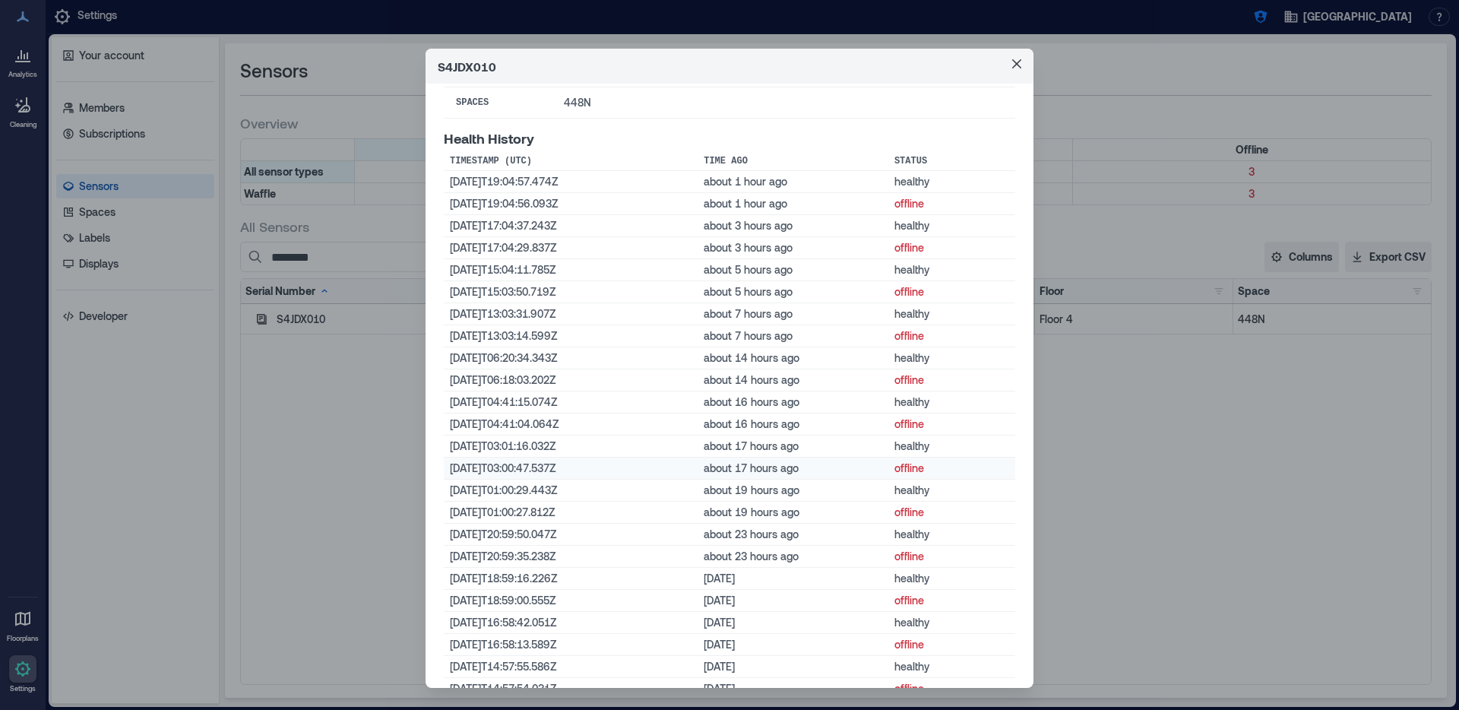
scroll to position [671, 0]
